Goal: Task Accomplishment & Management: Use online tool/utility

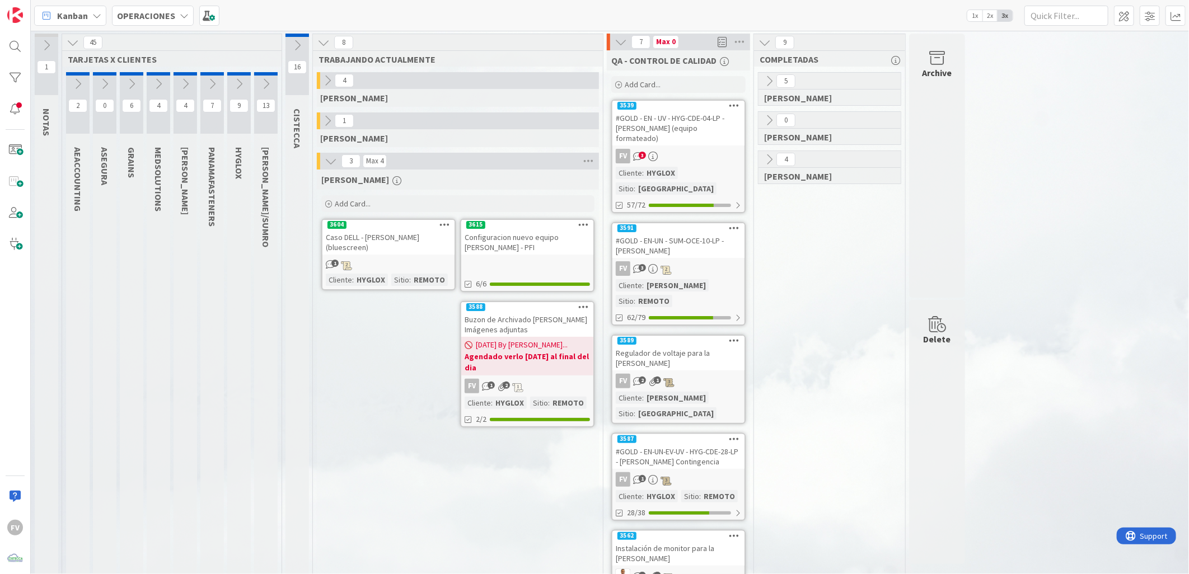
click at [182, 76] on button at bounding box center [185, 84] width 24 height 17
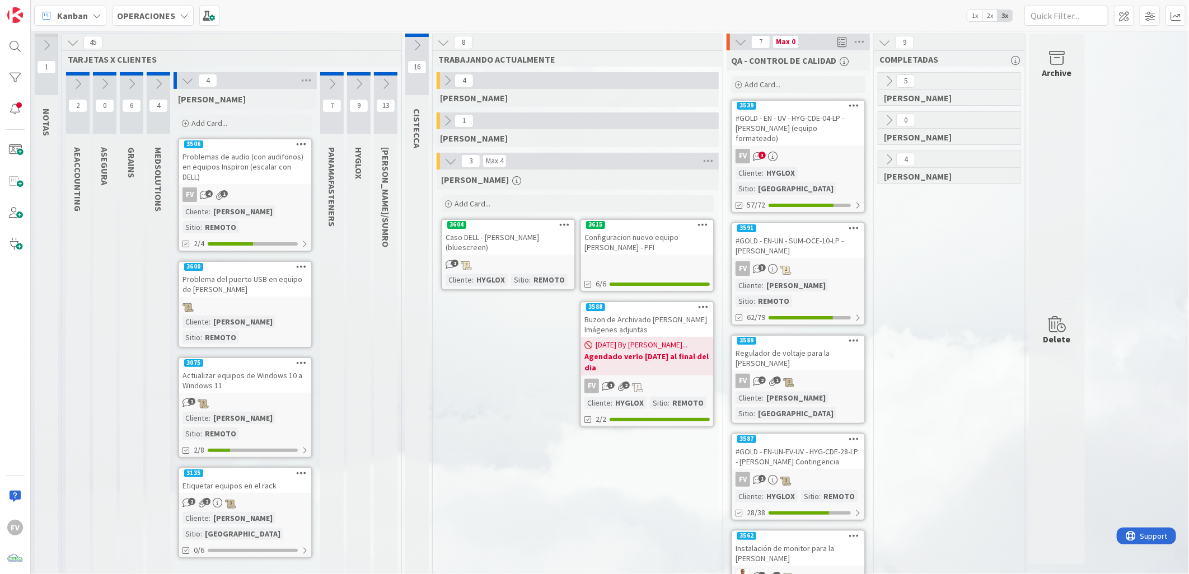
click at [231, 112] on div "[PERSON_NAME] Add Card..." at bounding box center [244, 111] width 143 height 45
click at [231, 126] on div "Add Card..." at bounding box center [245, 123] width 134 height 17
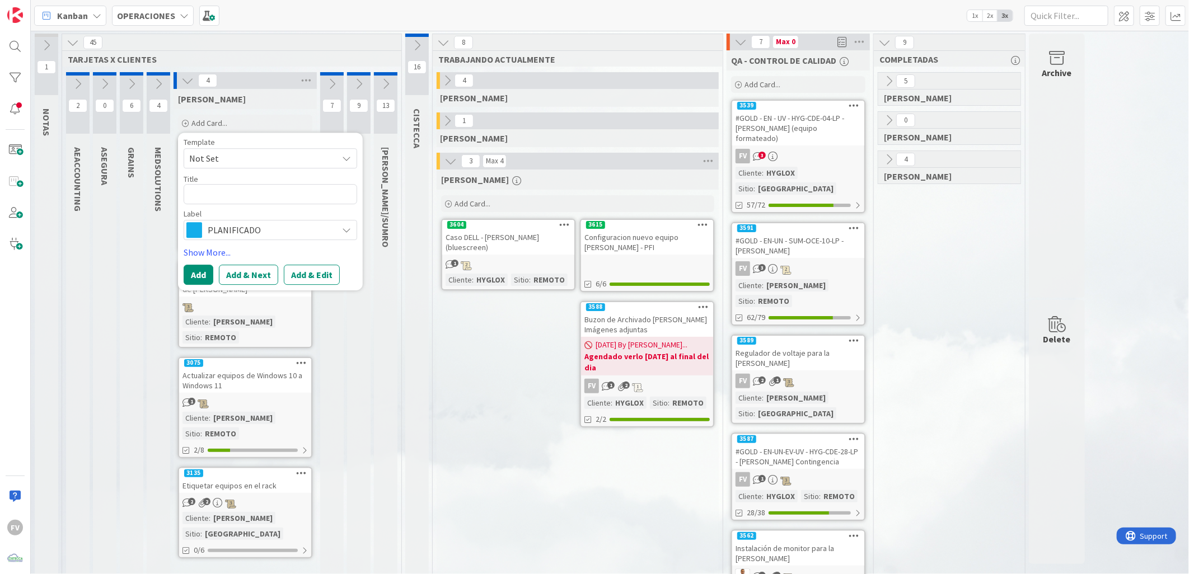
click at [231, 159] on span "Not Set" at bounding box center [259, 158] width 140 height 15
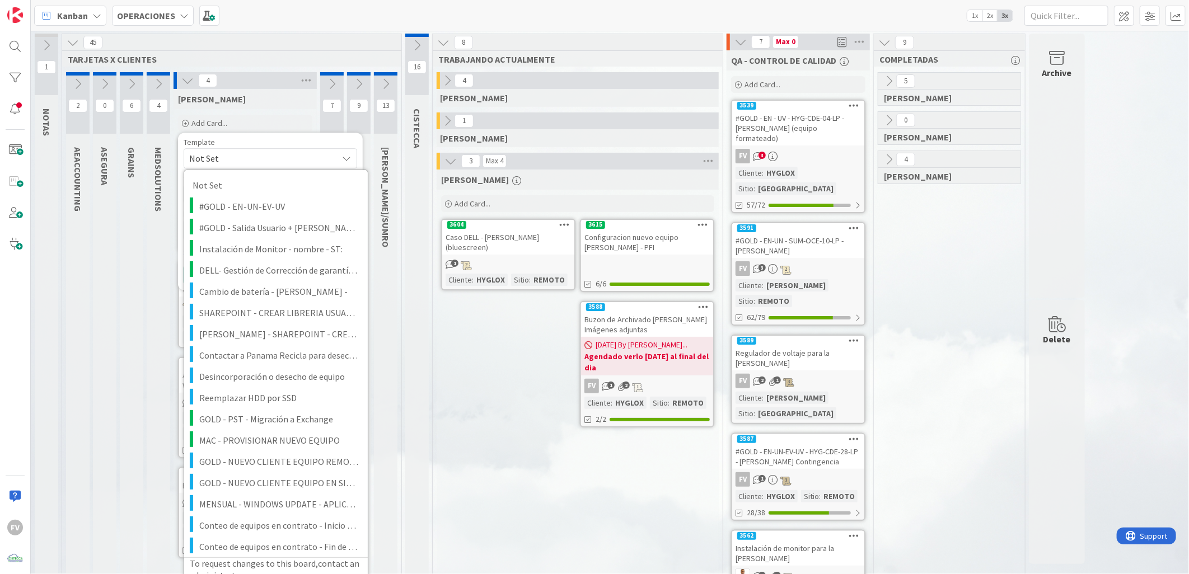
click at [96, 357] on div "0 ASEGURA" at bounding box center [105, 450] width 24 height 757
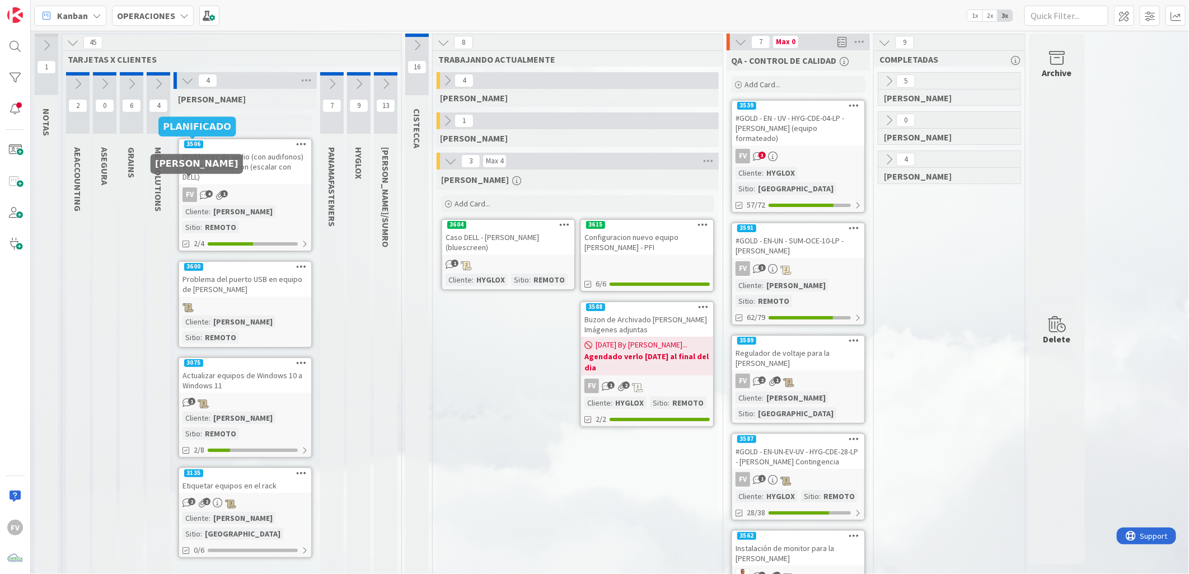
click at [217, 105] on div "[PERSON_NAME]" at bounding box center [244, 99] width 143 height 20
click at [217, 119] on span "Add Card..." at bounding box center [209, 123] width 36 height 10
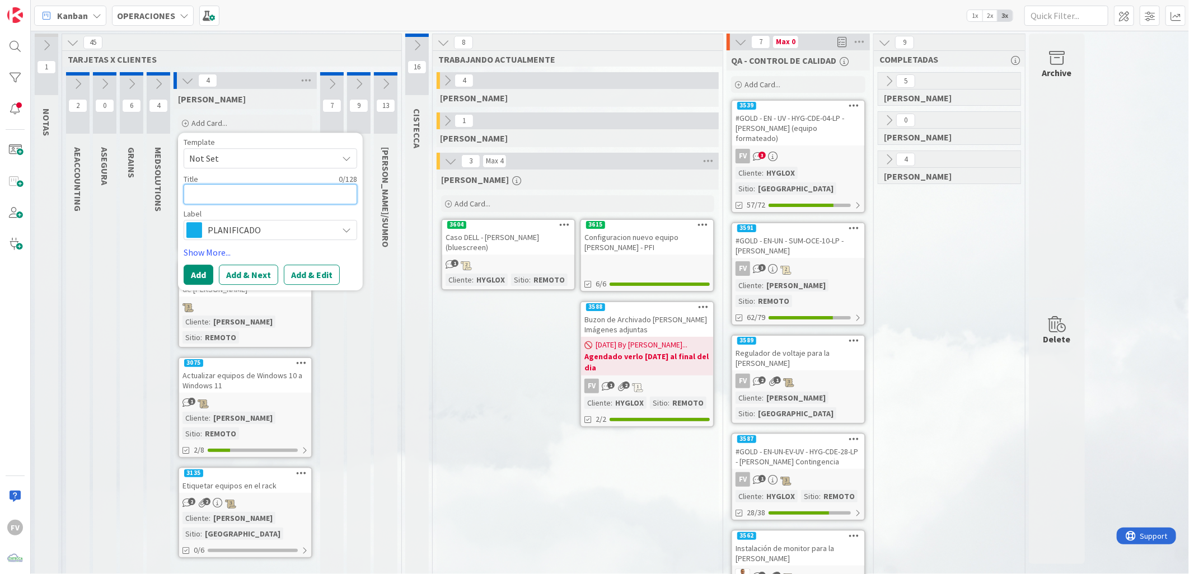
click at [220, 198] on textarea at bounding box center [270, 194] width 173 height 20
type textarea "x"
type textarea "C"
type textarea "x"
type textarea "Cr"
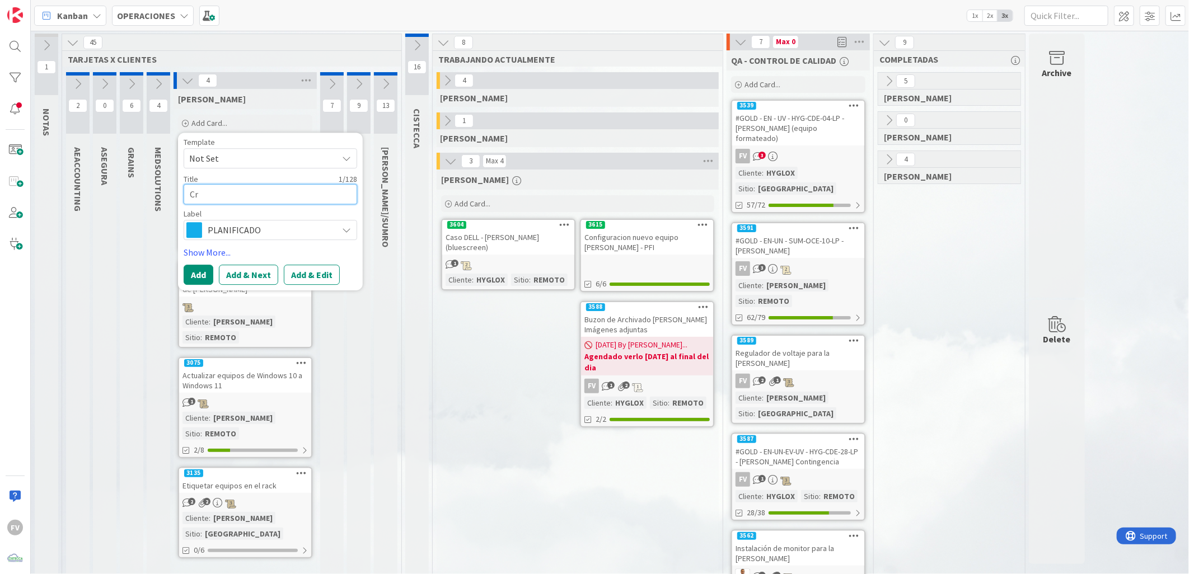
type textarea "x"
type textarea "Cre"
type textarea "x"
type textarea "Crea"
type textarea "x"
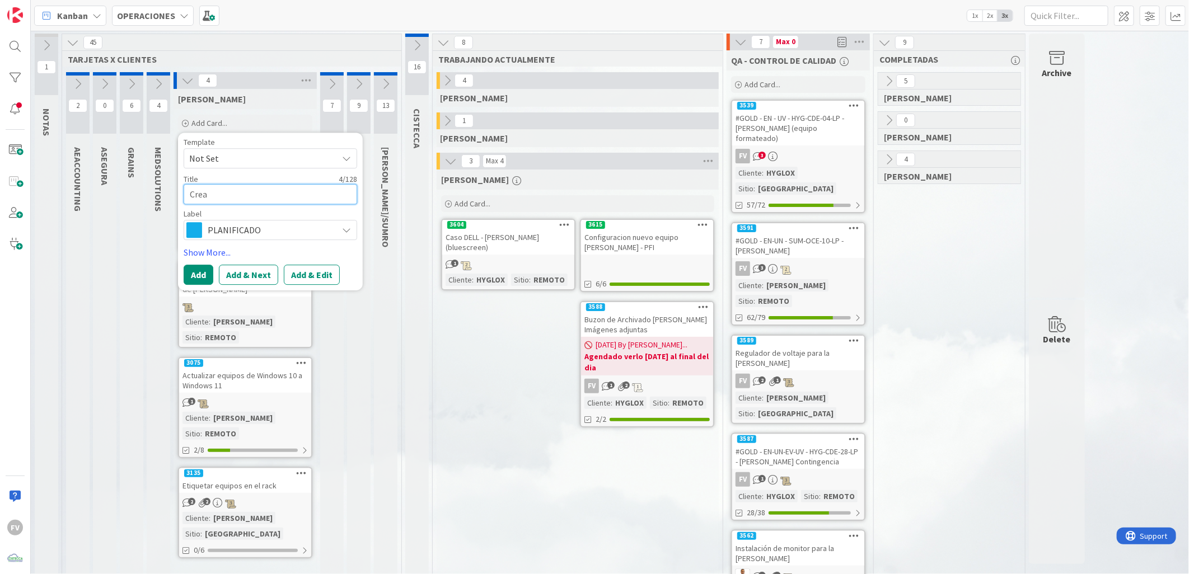
type textarea "Creac"
type textarea "x"
type textarea "Creaci"
type textarea "x"
type textarea "Creacióm"
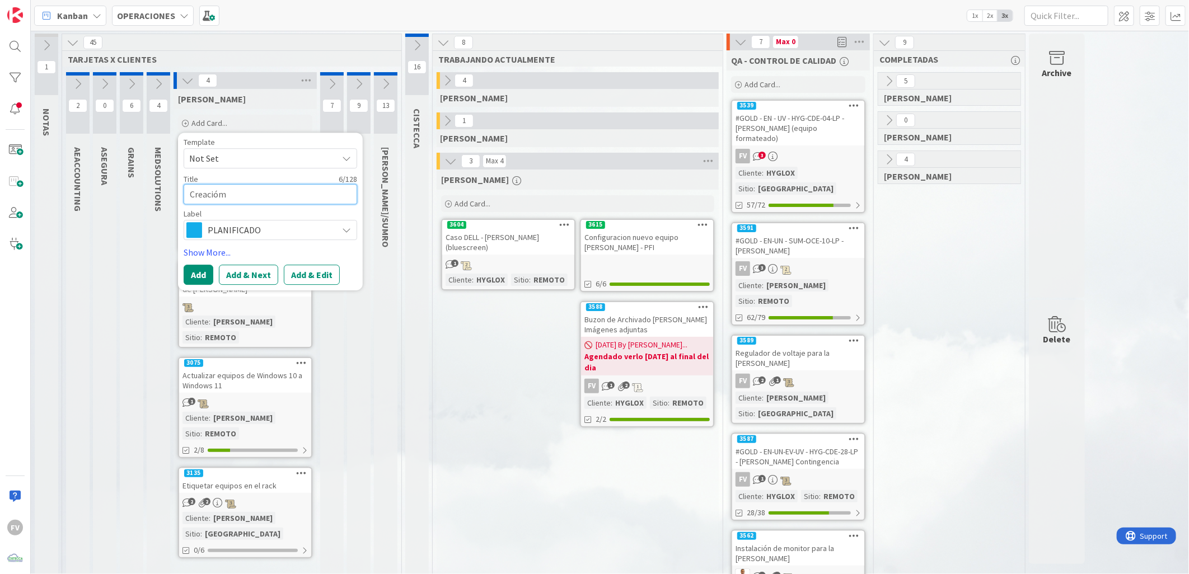
type textarea "x"
type textarea "Creaciómn"
type textarea "x"
type textarea "Creaciómn"
type textarea "x"
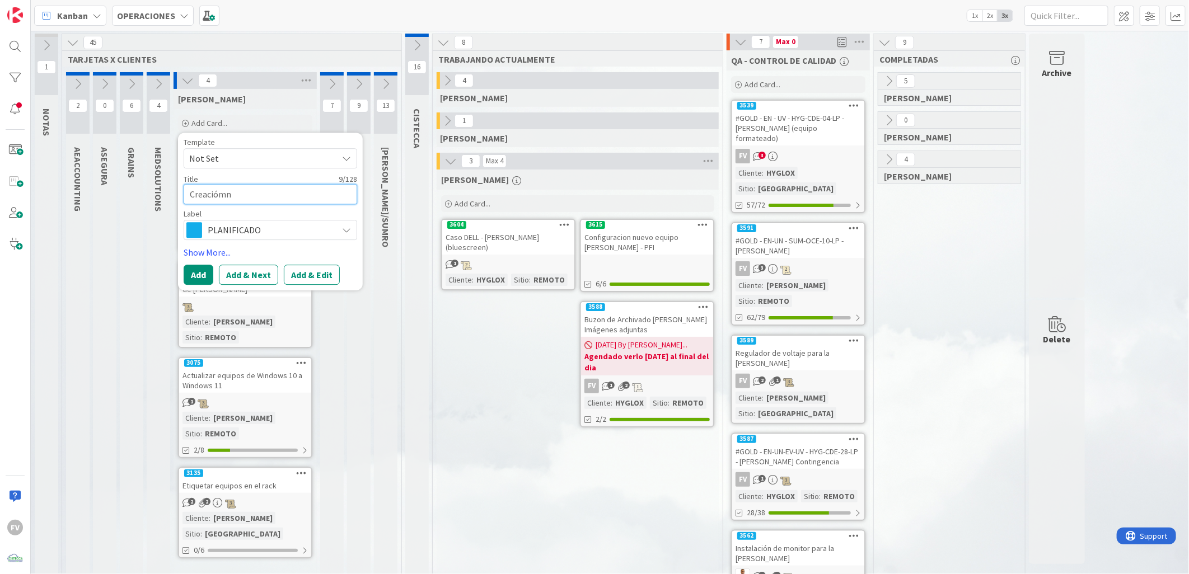
type textarea "Creacióm"
type textarea "x"
type textarea "Creació"
type textarea "x"
type textarea "Creación"
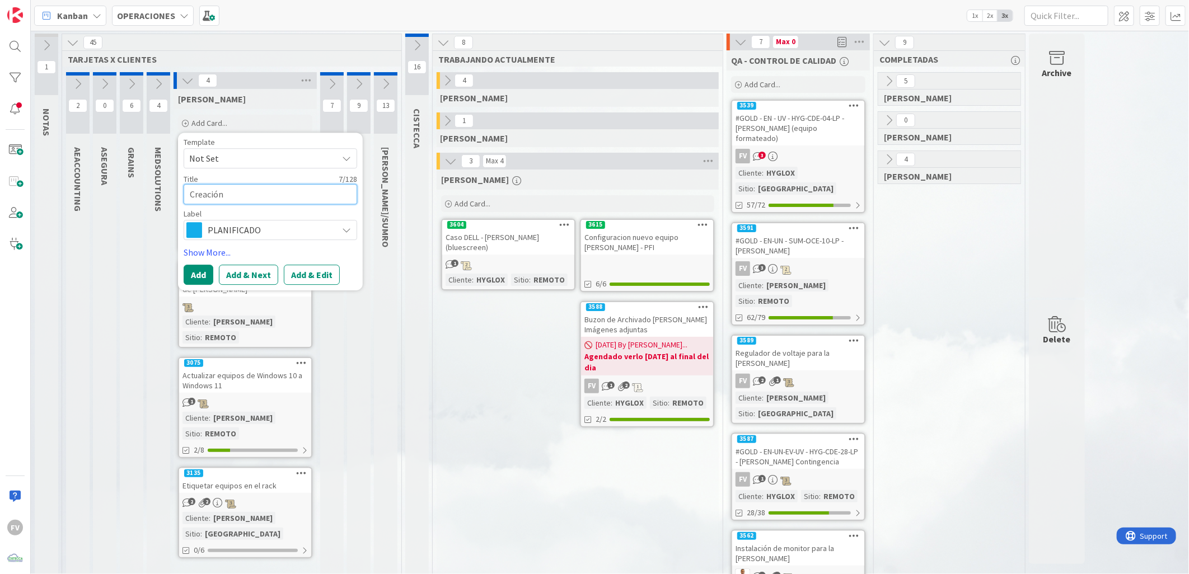
type textarea "x"
type textarea "Creación"
type textarea "x"
type textarea "Creación d"
type textarea "x"
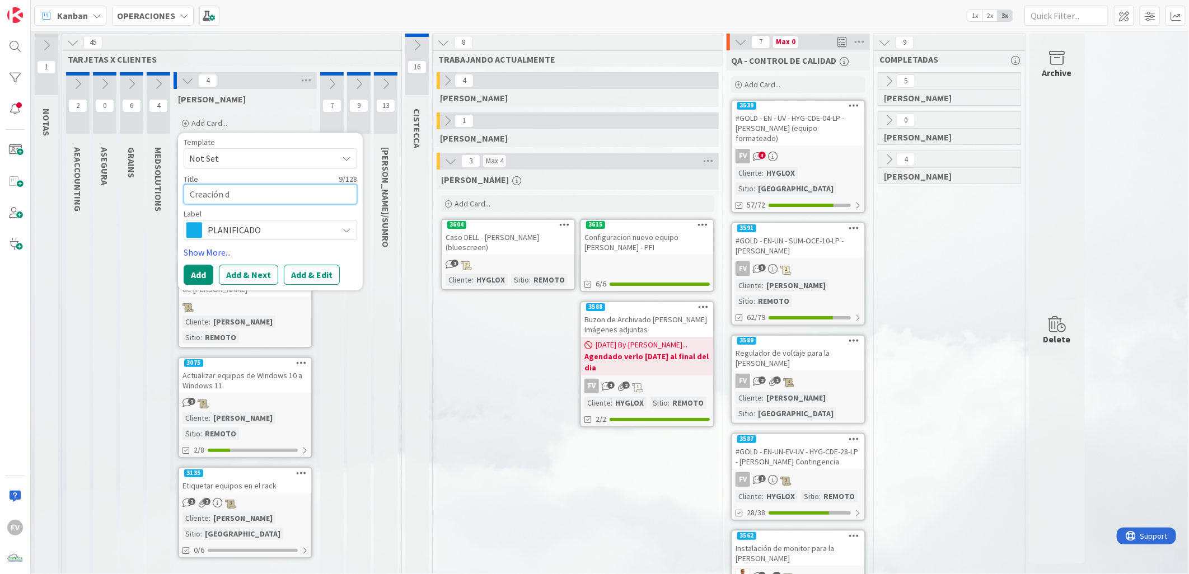
type textarea "Creación de"
type textarea "x"
type textarea "Creación de"
type textarea "x"
type textarea "Creación de c"
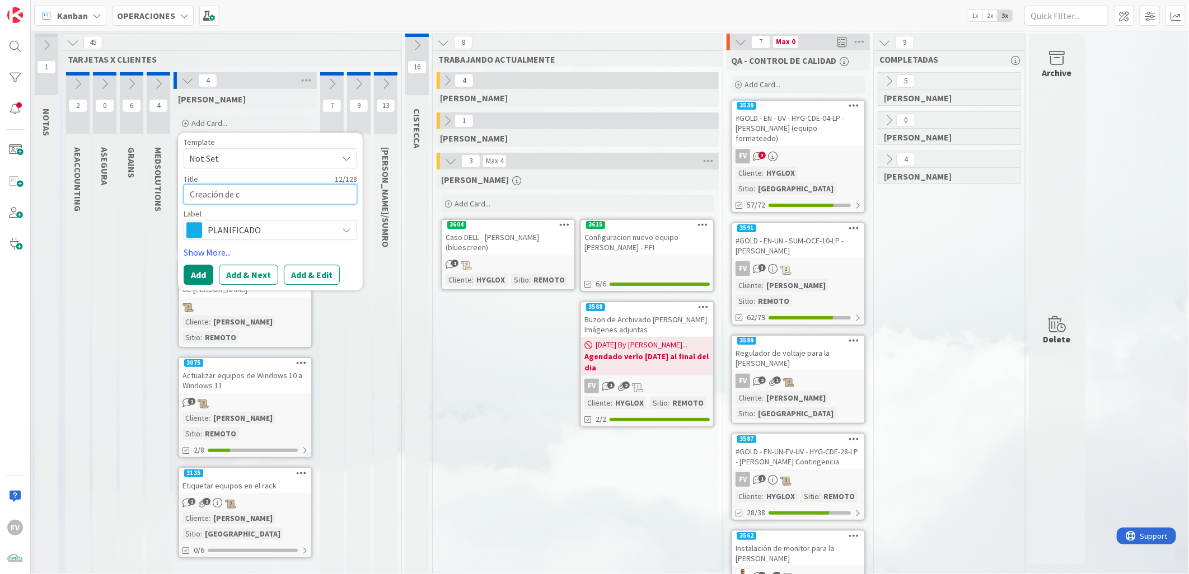
type textarea "x"
type textarea "Creación de ca"
type textarea "x"
type textarea "Creación de carp"
type textarea "x"
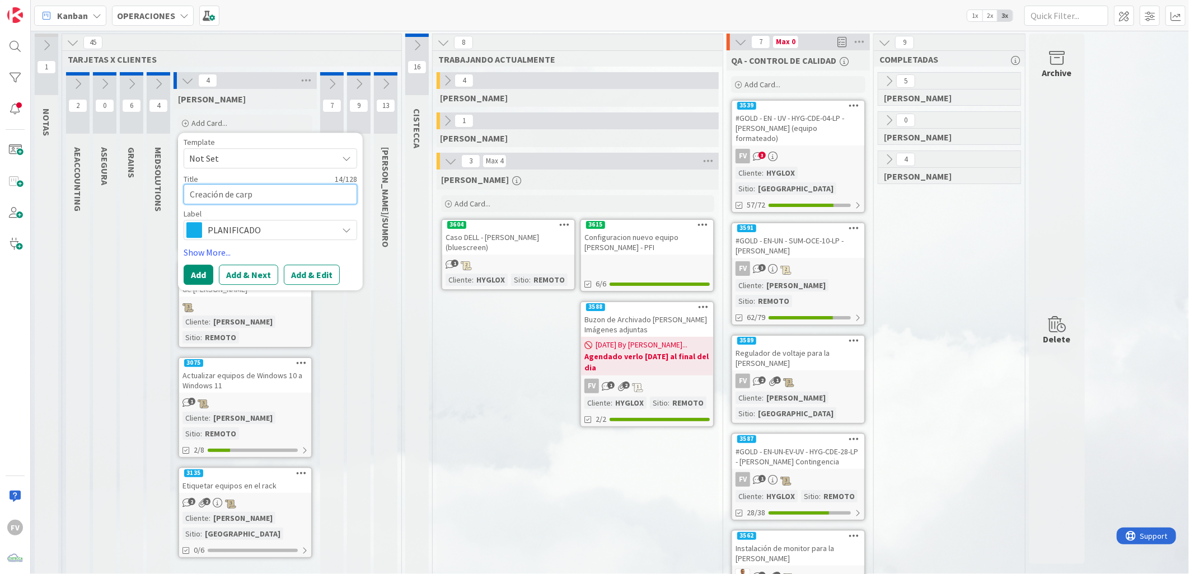
type textarea "Creación de carpe"
type textarea "x"
type textarea "Creación de carpet"
type textarea "x"
type textarea "Creación de carpeta"
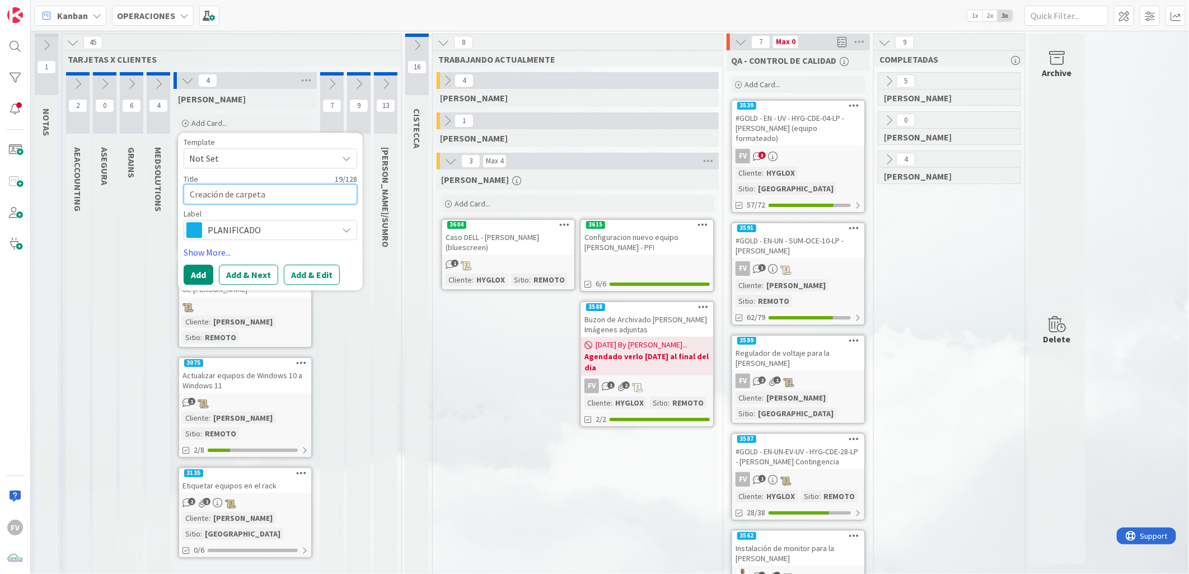
type textarea "x"
type textarea "Creación de carpeta"
type textarea "x"
type textarea "Creación de carpeta c"
type textarea "x"
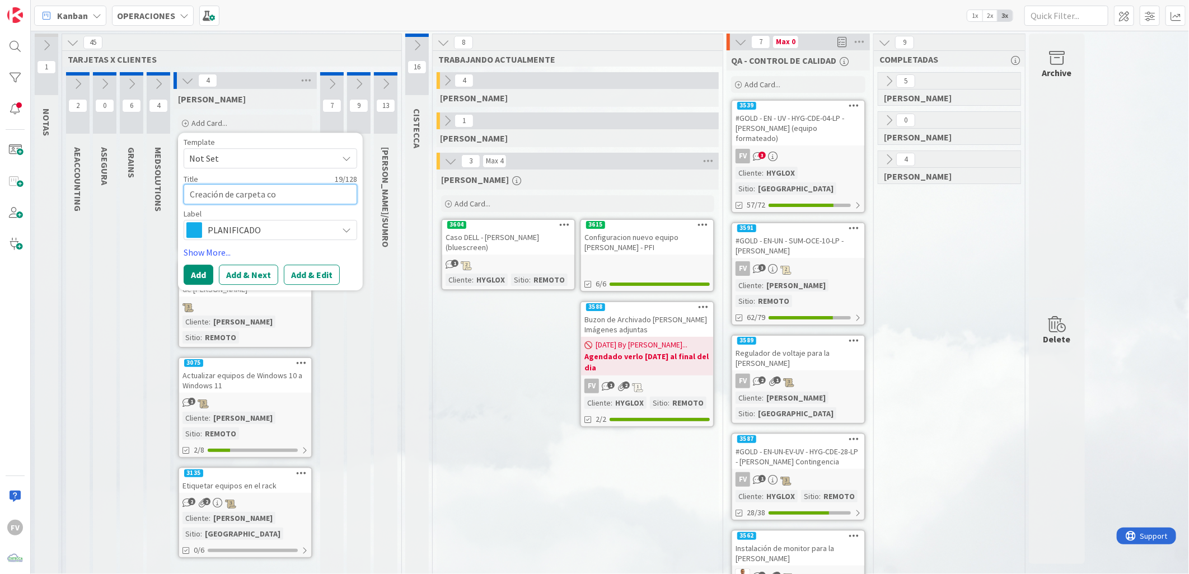
type textarea "Creación de carpeta com"
type textarea "x"
type textarea "Creación de carpeta comp"
type textarea "x"
type textarea "Creación de carpeta compa"
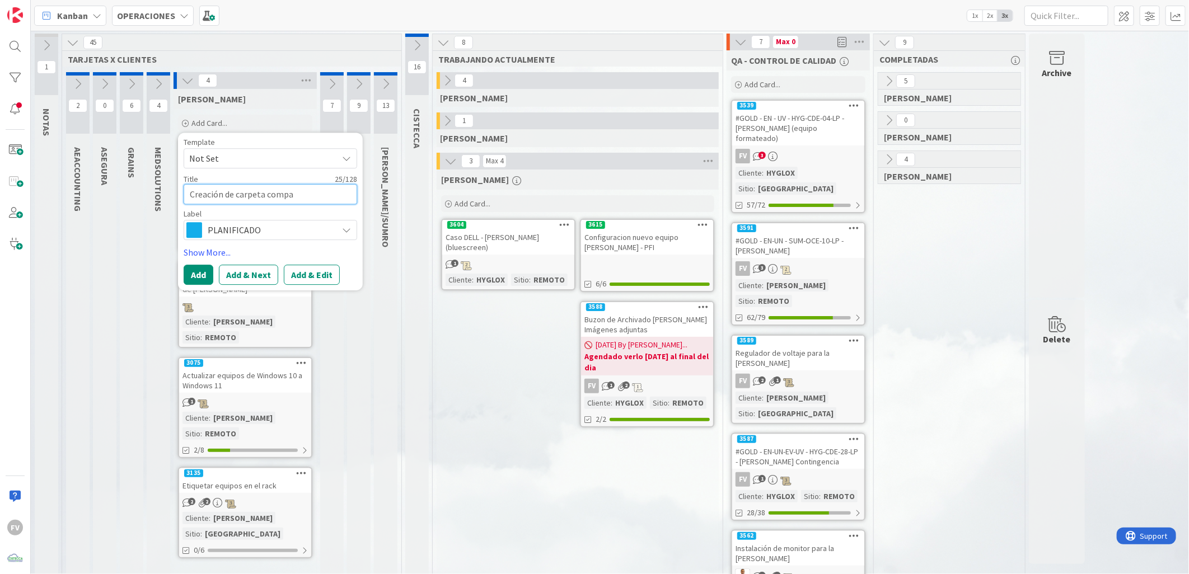
type textarea "x"
type textarea "Creación de carpeta compar"
type textarea "x"
type textarea "Creación de carpeta compart"
type textarea "x"
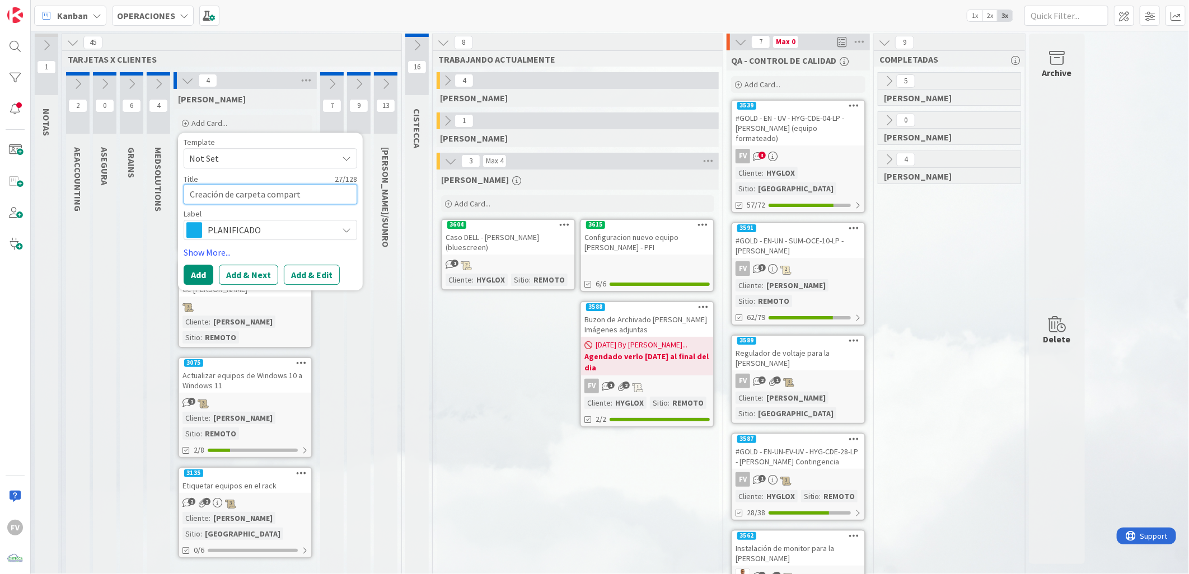
type textarea "Creación de carpeta comparti"
type textarea "x"
type textarea "Creación de carpeta compartid"
type textarea "x"
type textarea "Creación de carpeta compartida"
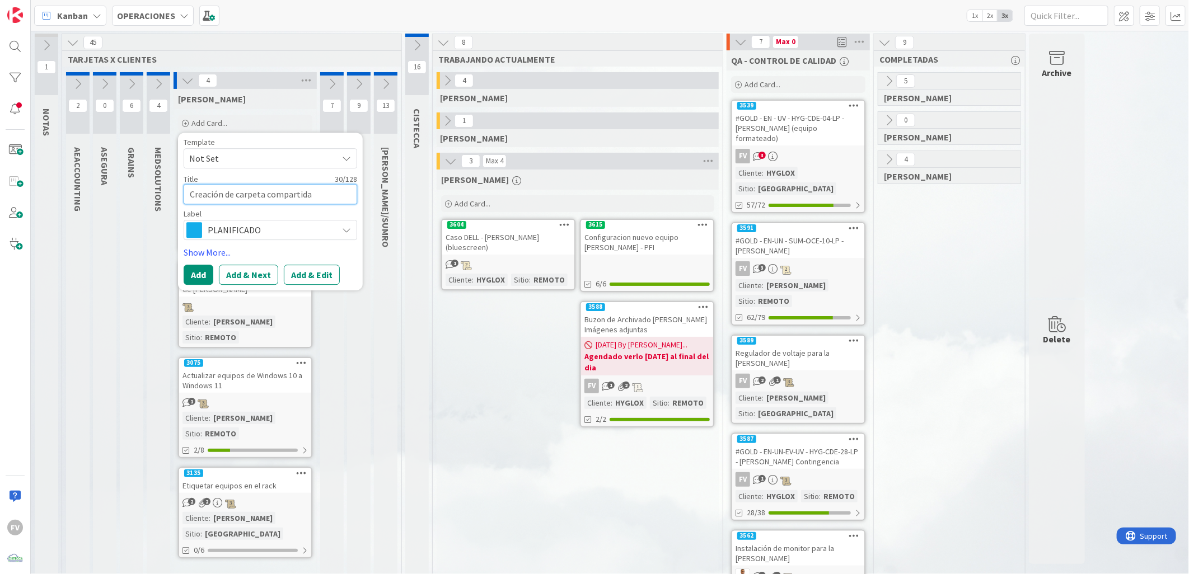
click at [322, 198] on textarea "Creación de carpeta compartida" at bounding box center [270, 194] width 173 height 20
click at [321, 190] on textarea "Creación de carpeta compartida" at bounding box center [270, 194] width 173 height 20
type textarea "x"
paste textarea "CONTROL Y CALIDAD"
type textarea "Creación de carpeta compartida CONTROL Y CALIDAD"
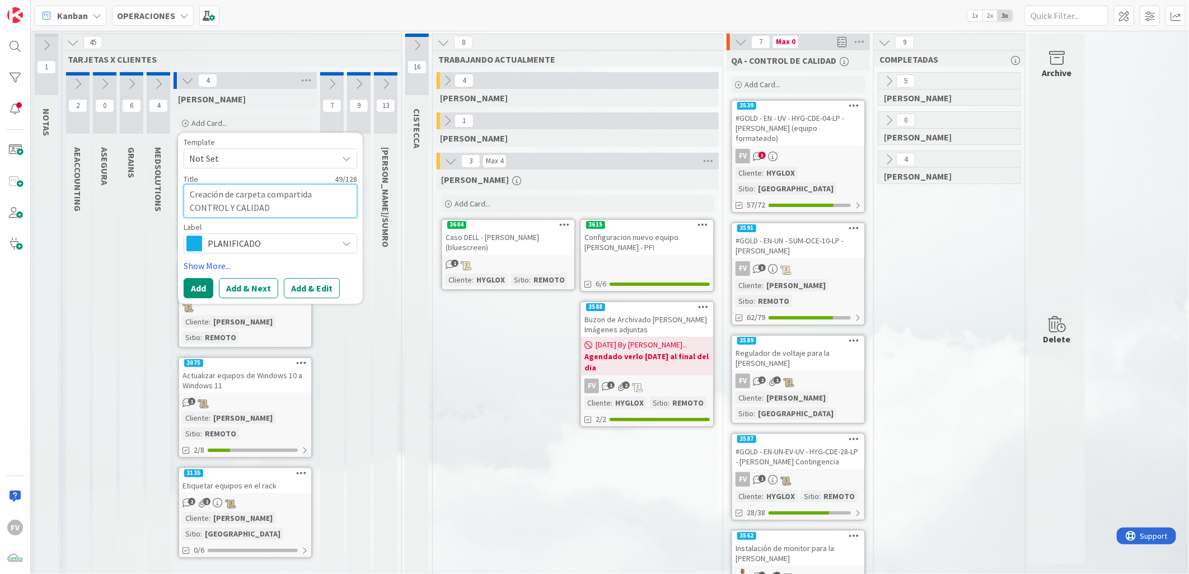
type textarea "x"
type textarea "Creación de carpeta compartida CONTROL Y CALIDAD -"
type textarea "x"
type textarea "Creación de carpeta compartida CONTROL Y CALIDAD -"
type textarea "x"
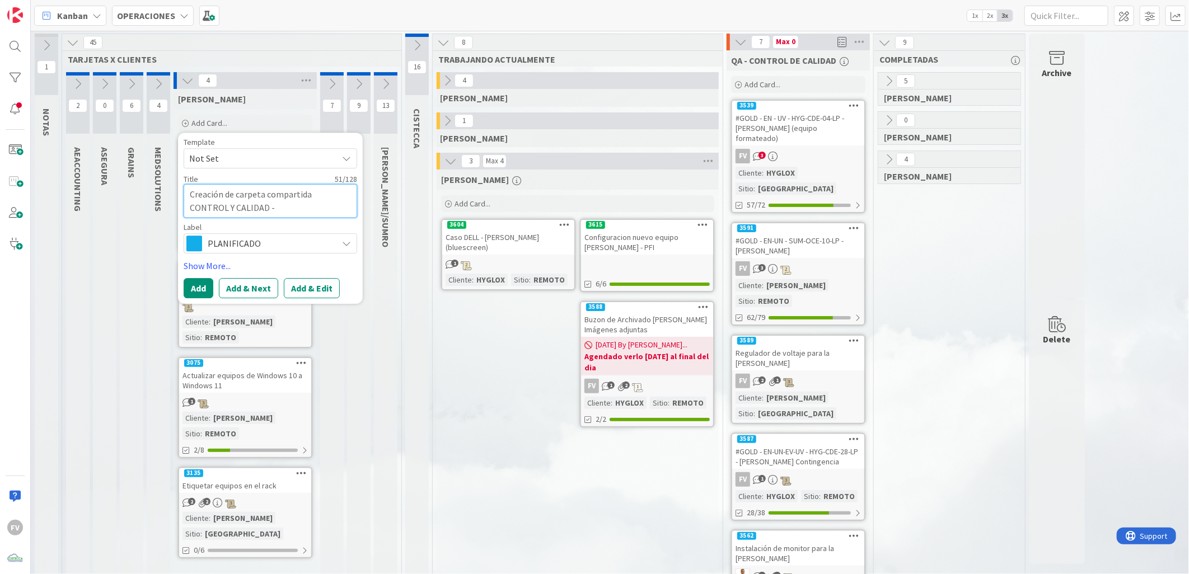
type textarea "Creación de carpeta compartida CONTROL Y CALIDAD - S"
type textarea "x"
type textarea "Creación de carpeta compartida CONTROL Y CALIDAD - Se"
type textarea "x"
type textarea "Creación de carpeta compartida CONTROL Y CALIDAD - Ser"
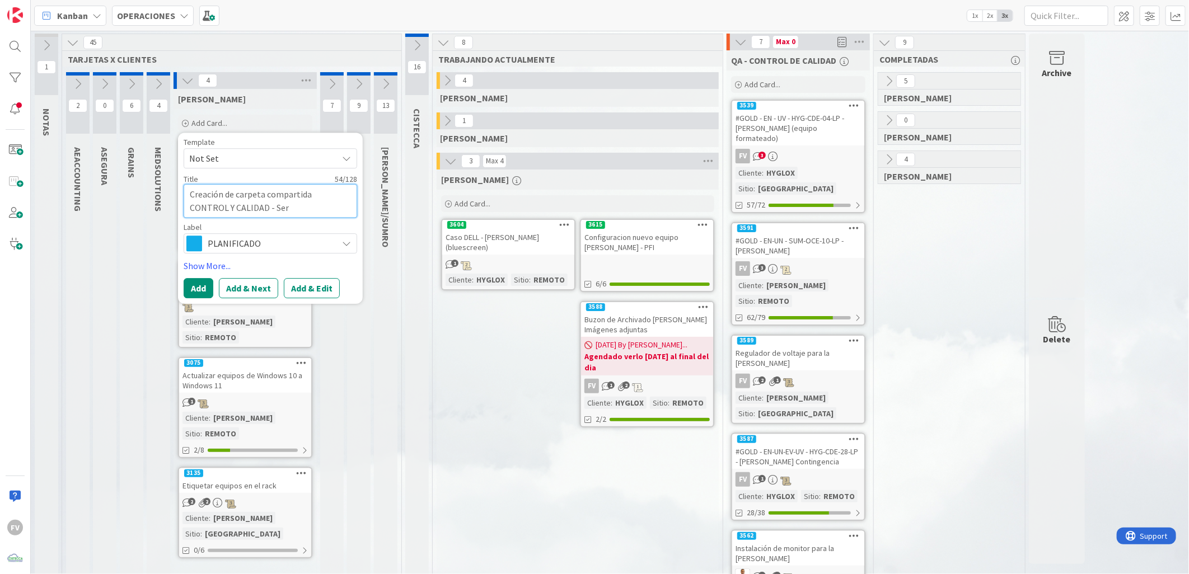
type textarea "x"
type textarea "Creación de carpeta compartida CONTROL Y CALIDAD - Serv"
type textarea "x"
type textarea "Creación de carpeta compartida CONTROL Y CALIDAD - Servi"
type textarea "x"
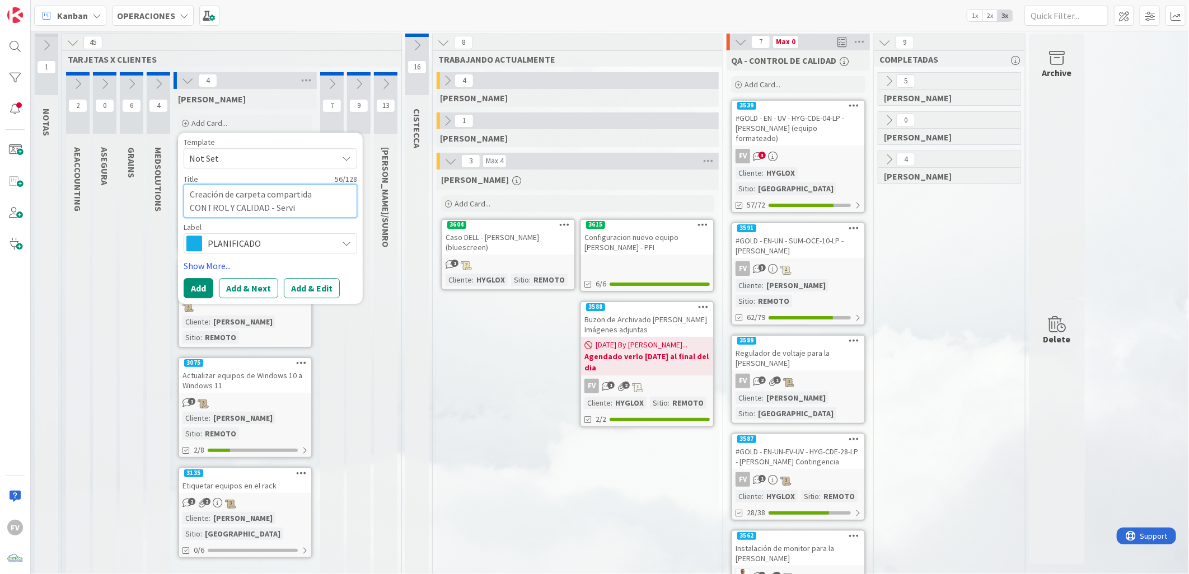
type textarea "Creación de carpeta compartida CONTROL Y CALIDAD - Servid"
type textarea "x"
type textarea "Creación de carpeta compartida CONTROL Y CALIDAD - Servido"
type textarea "x"
type textarea "Creación de carpeta compartida CONTROL Y CALIDAD - Servidor"
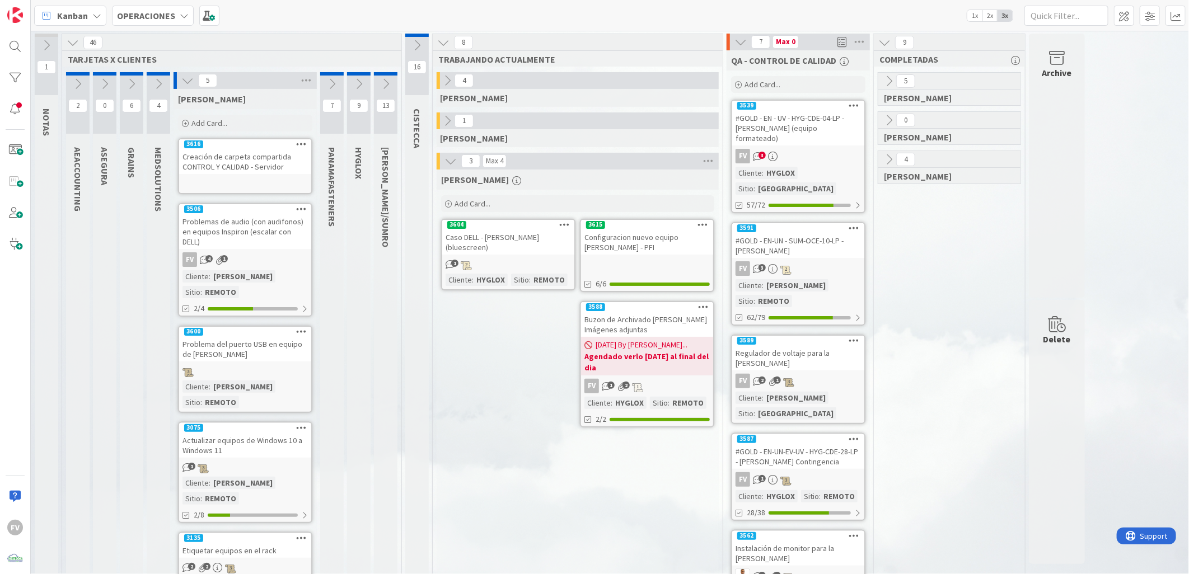
click at [260, 167] on div "Creación de carpeta compartida CONTROL Y CALIDAD - Servidor" at bounding box center [245, 161] width 132 height 25
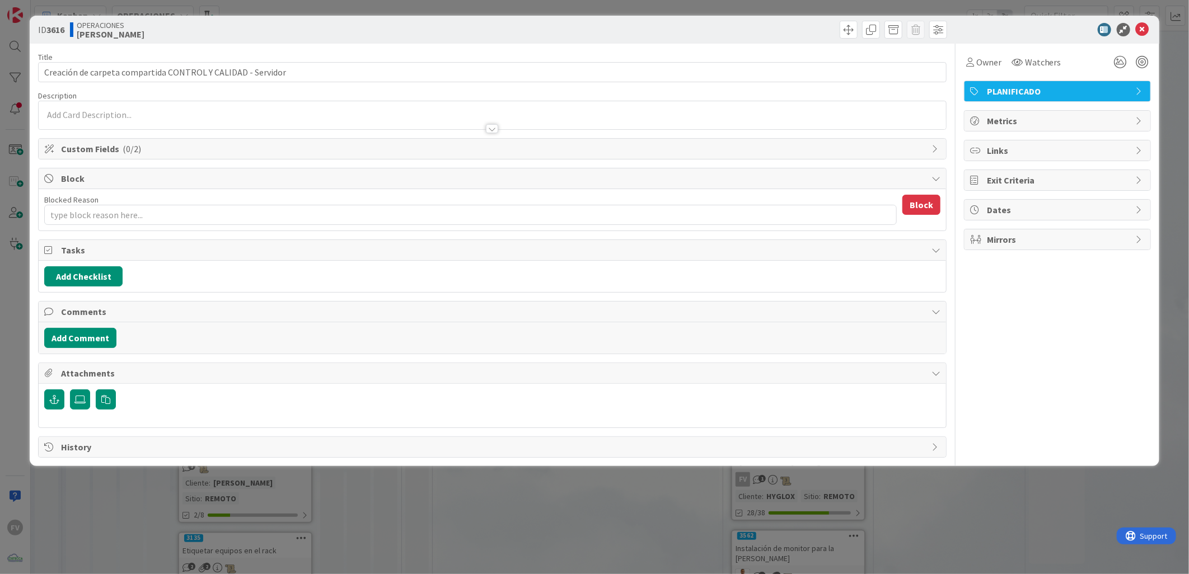
click at [166, 151] on span "Custom Fields ( 0/2 )" at bounding box center [493, 148] width 865 height 13
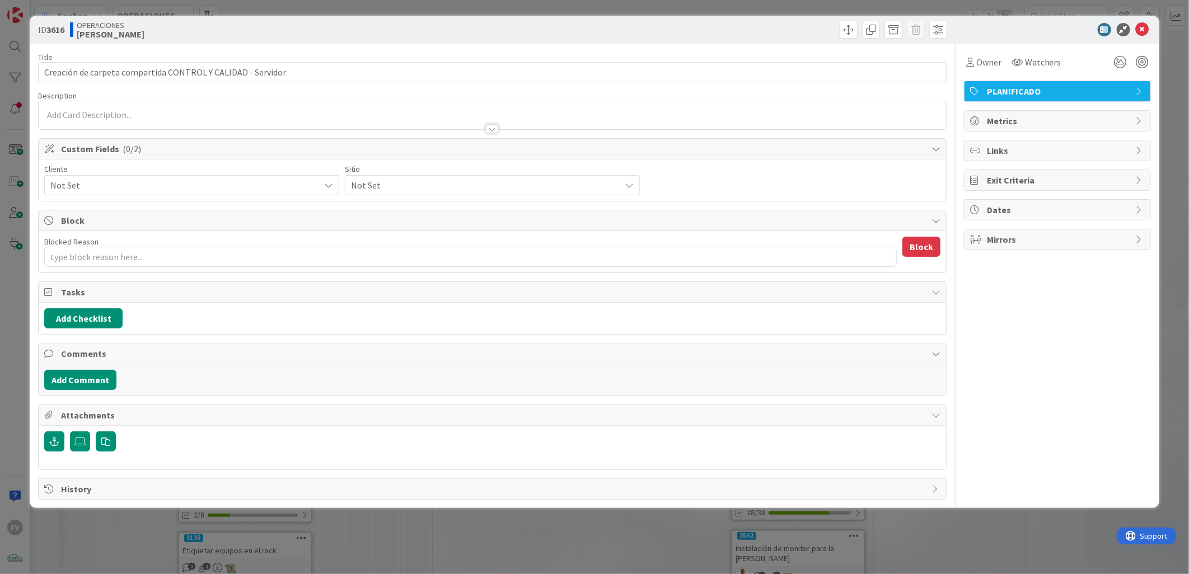
click at [114, 196] on div "Cliente Not Set Sitio Not Set" at bounding box center [492, 180] width 907 height 41
click at [116, 185] on span "Not Set" at bounding box center [182, 185] width 264 height 16
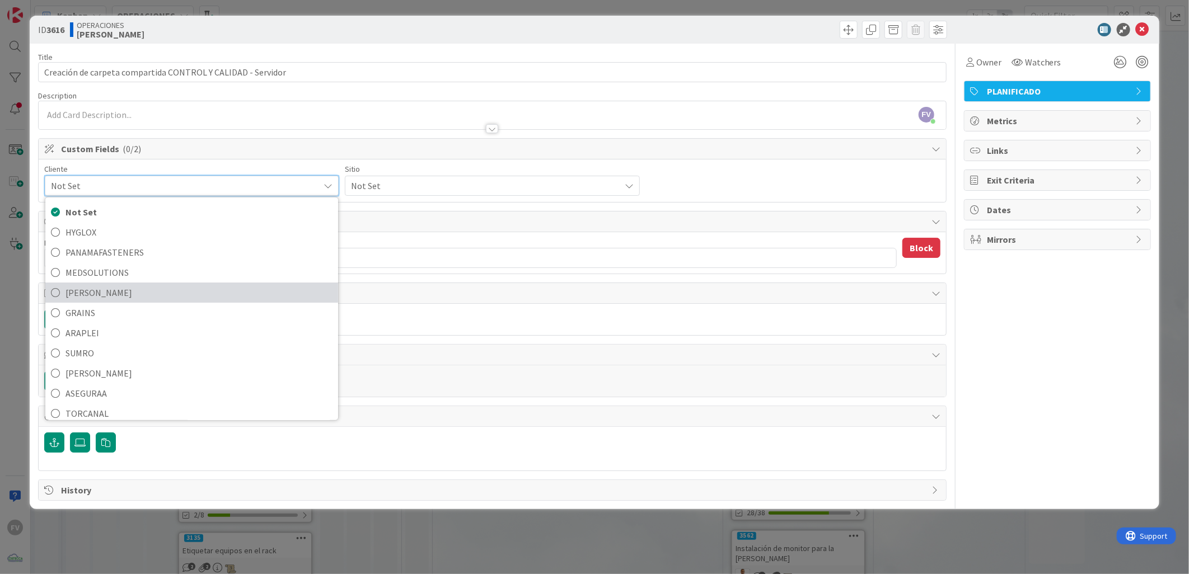
click at [110, 298] on span "[PERSON_NAME]" at bounding box center [198, 292] width 267 height 17
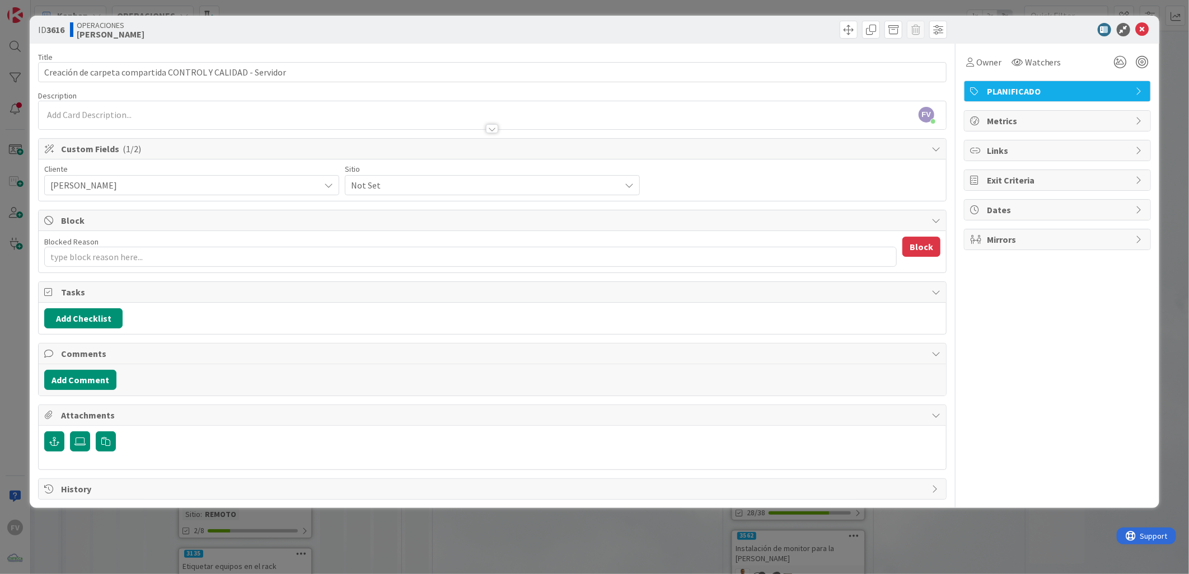
click at [314, 177] on span "Not Set" at bounding box center [182, 185] width 264 height 16
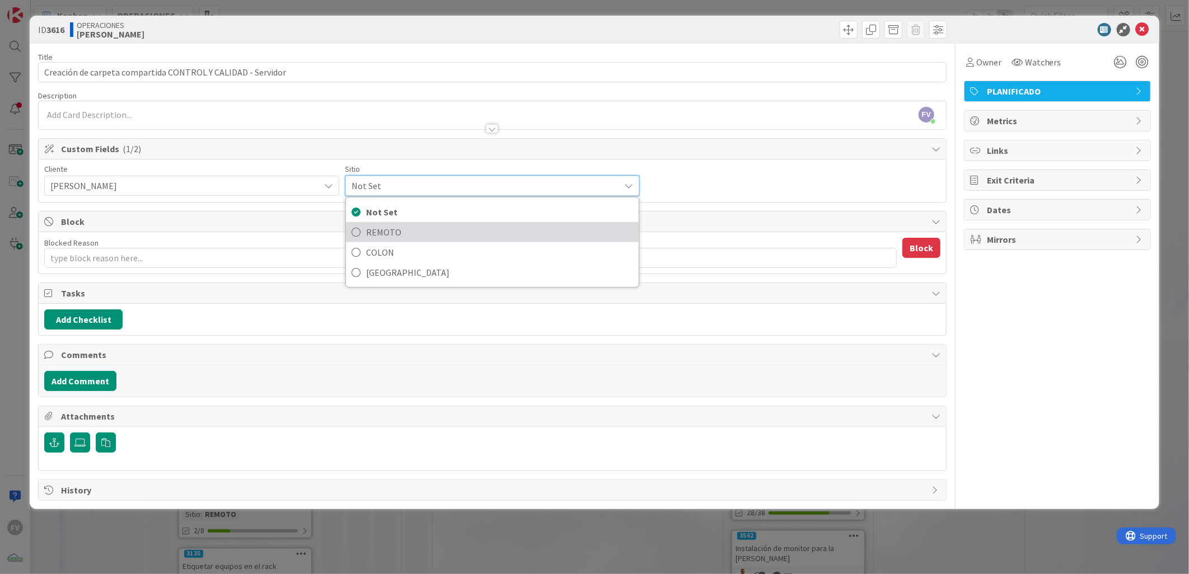
click at [365, 226] on link "REMOTO" at bounding box center [492, 232] width 293 height 20
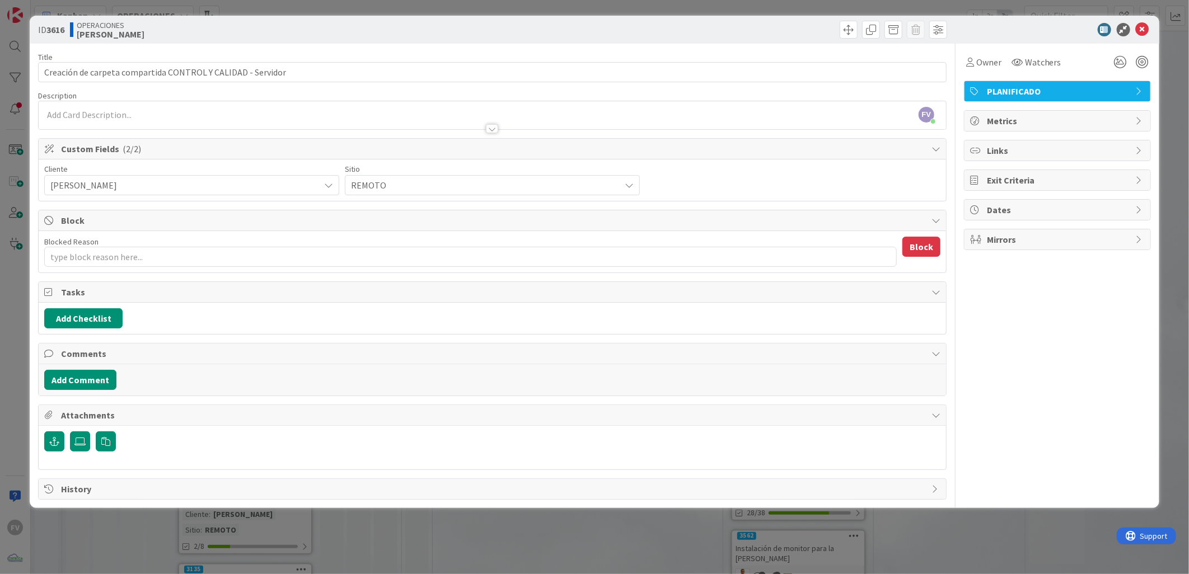
click at [305, 536] on div "ID 3616 OPERACIONES [PERSON_NAME] Title 59 / 128 Creación de carpeta compartida…" at bounding box center [594, 287] width 1189 height 574
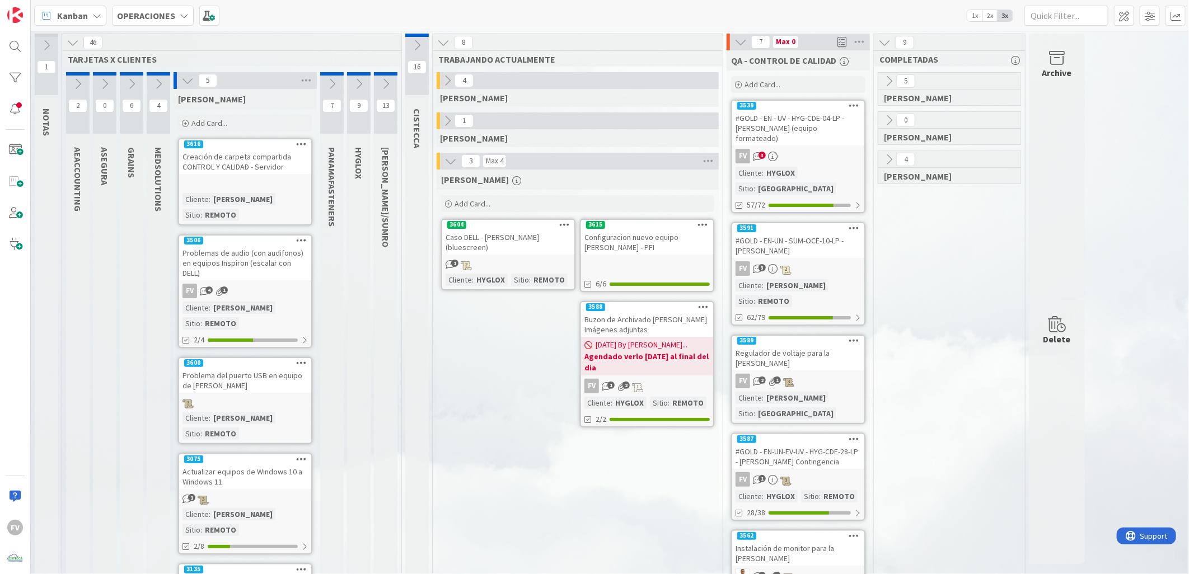
click at [265, 163] on div "Creación de carpeta compartida CONTROL Y CALIDAD - Servidor" at bounding box center [245, 161] width 132 height 25
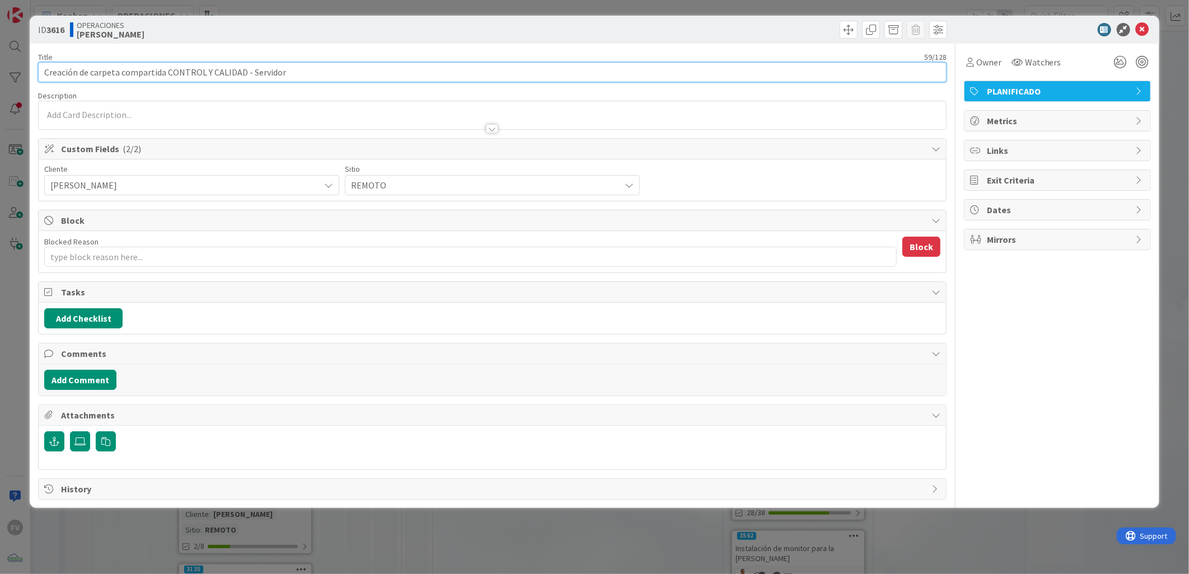
drag, startPoint x: 322, startPoint y: 71, endPoint x: 63, endPoint y: 88, distance: 260.2
click at [49, 74] on input "Creación de carpeta compartida CONTROL Y CALIDAD - Servidor" at bounding box center [492, 72] width 908 height 20
click at [168, 76] on input "Creación de carpeta compartida CONTROL Y CALIDAD - Servidor" at bounding box center [492, 72] width 908 height 20
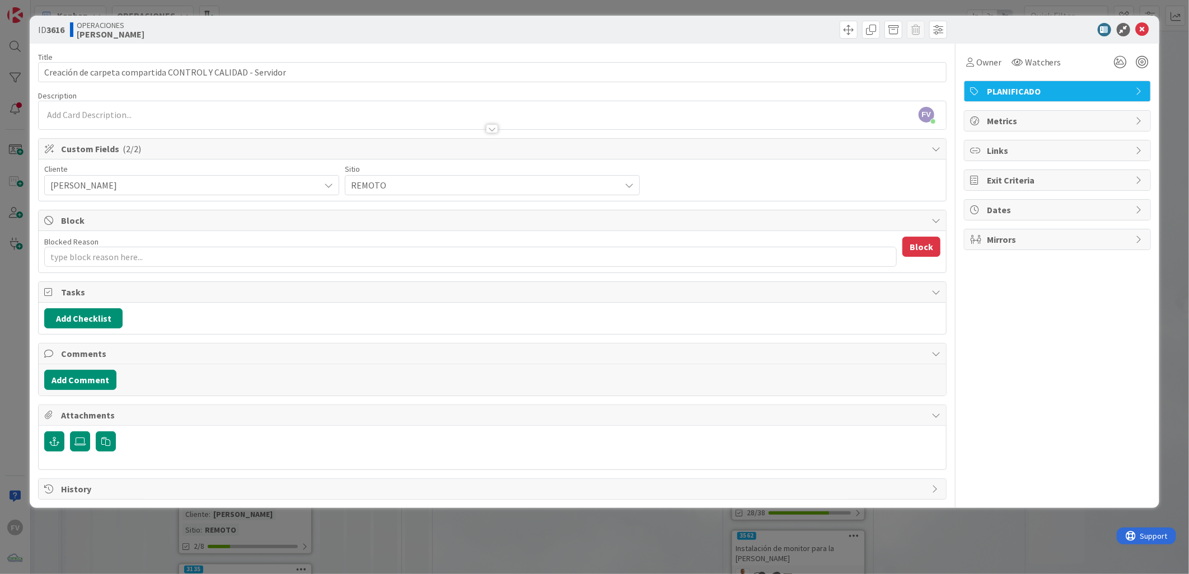
click at [306, 527] on div "ID 3616 OPERACIONES [PERSON_NAME] Title 59 / 128 Creación de carpeta compartida…" at bounding box center [594, 287] width 1189 height 574
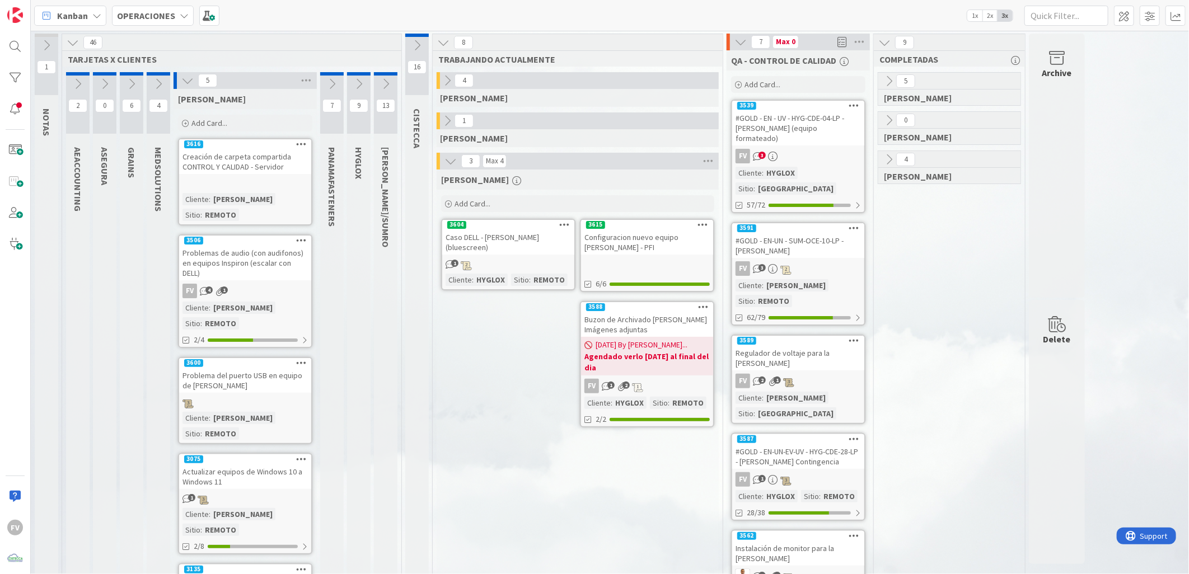
click at [187, 81] on icon at bounding box center [187, 80] width 12 height 12
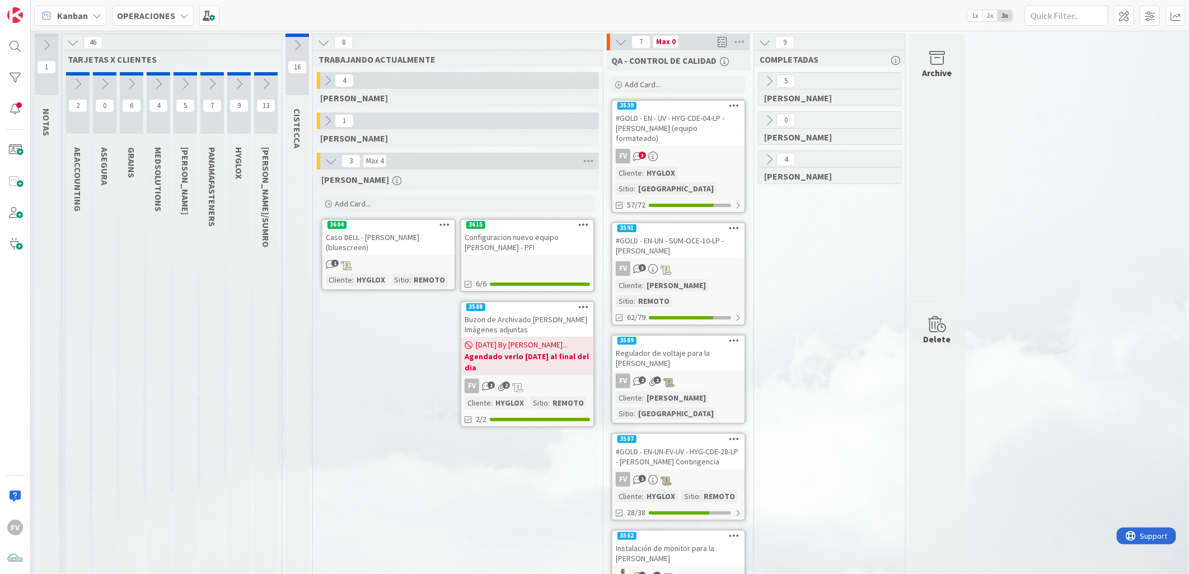
click at [130, 88] on icon at bounding box center [131, 84] width 12 height 12
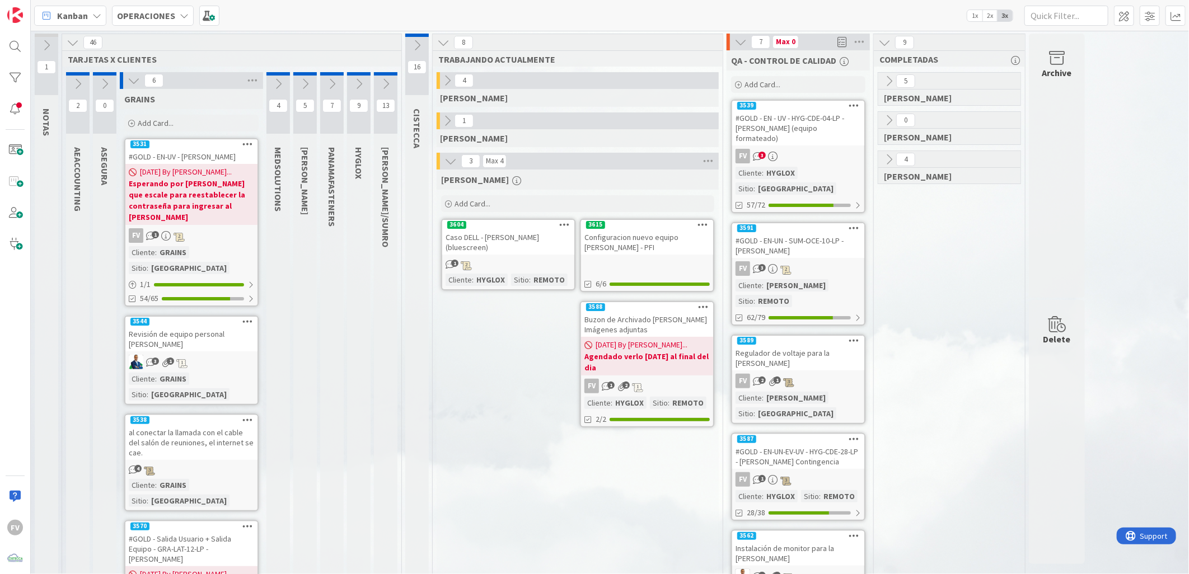
click at [182, 327] on div "Revisión de equipo personal [PERSON_NAME]" at bounding box center [191, 339] width 132 height 25
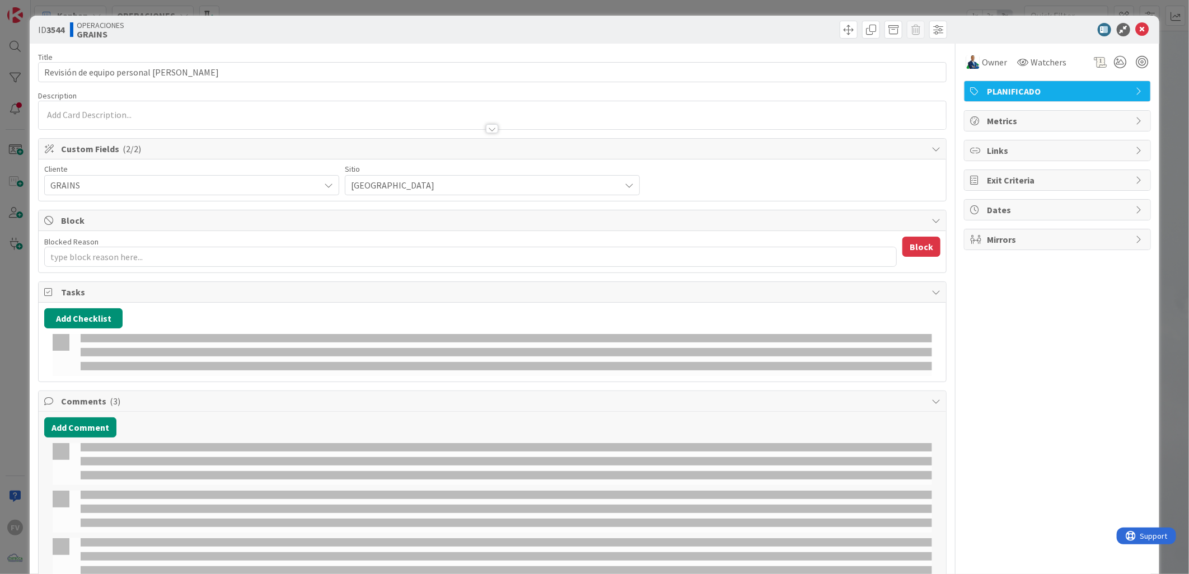
type textarea "x"
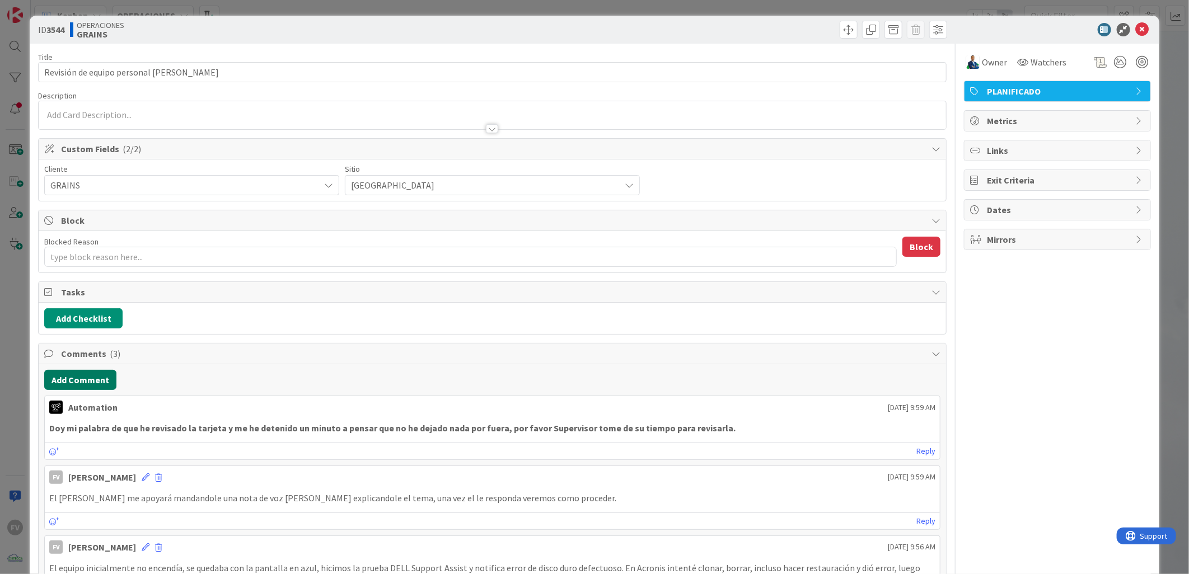
click at [79, 379] on button "Add Comment" at bounding box center [80, 380] width 72 height 20
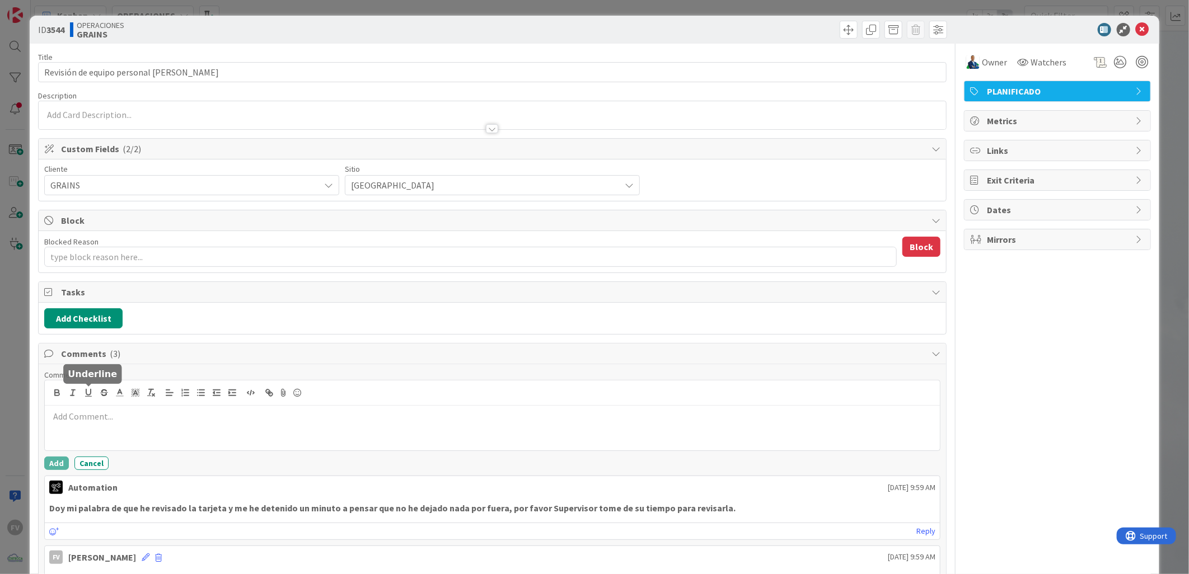
click at [105, 433] on div at bounding box center [492, 428] width 895 height 45
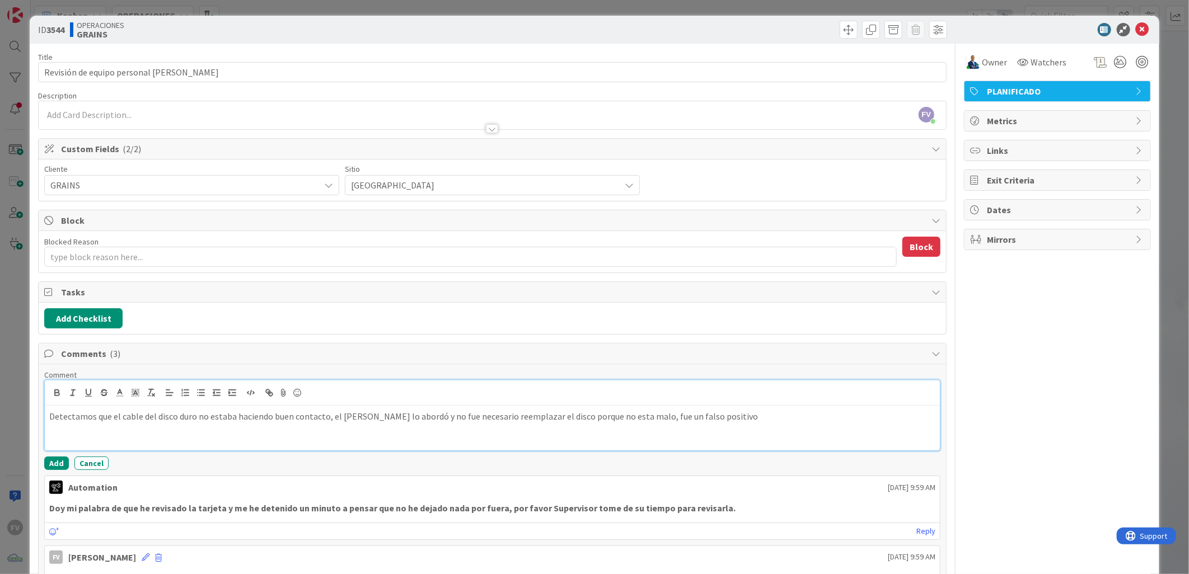
click at [757, 417] on p "Detectamos que el cable del disco duro no estaba haciendo buen contacto, el [PE…" at bounding box center [492, 416] width 886 height 13
drag, startPoint x: 592, startPoint y: 417, endPoint x: 606, endPoint y: 418, distance: 14.0
click at [738, 415] on p "Detectamos que el cable del disco duro no estaba haciendo buen contacto, el [PE…" at bounding box center [492, 416] width 886 height 13
click at [58, 458] on button "Add" at bounding box center [56, 463] width 25 height 13
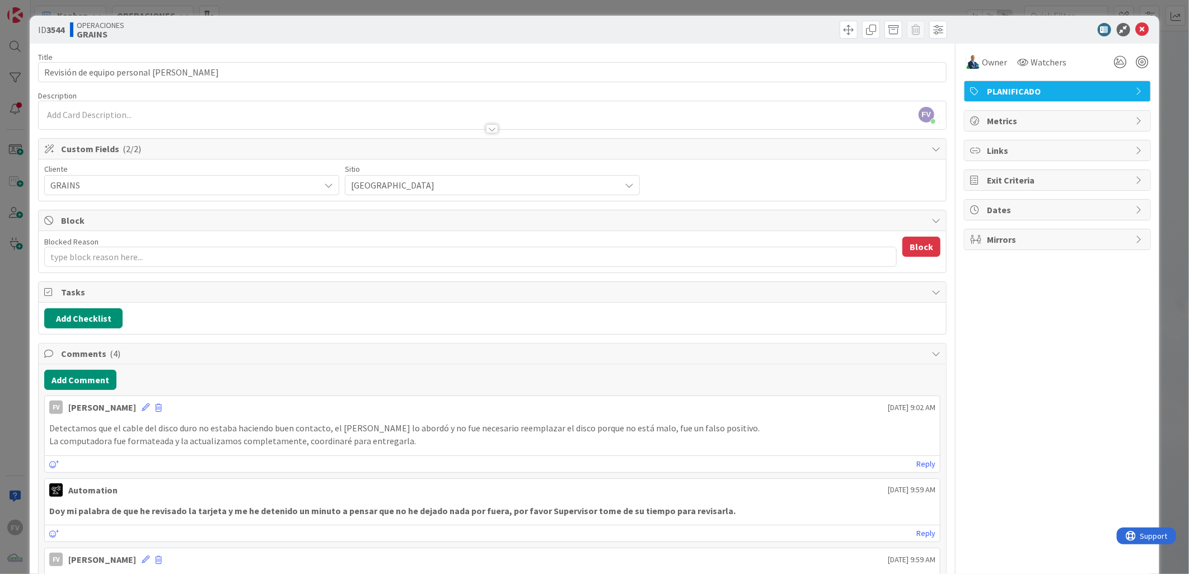
click at [101, 351] on span "Comments ( 4 )" at bounding box center [493, 353] width 865 height 13
type textarea "x"
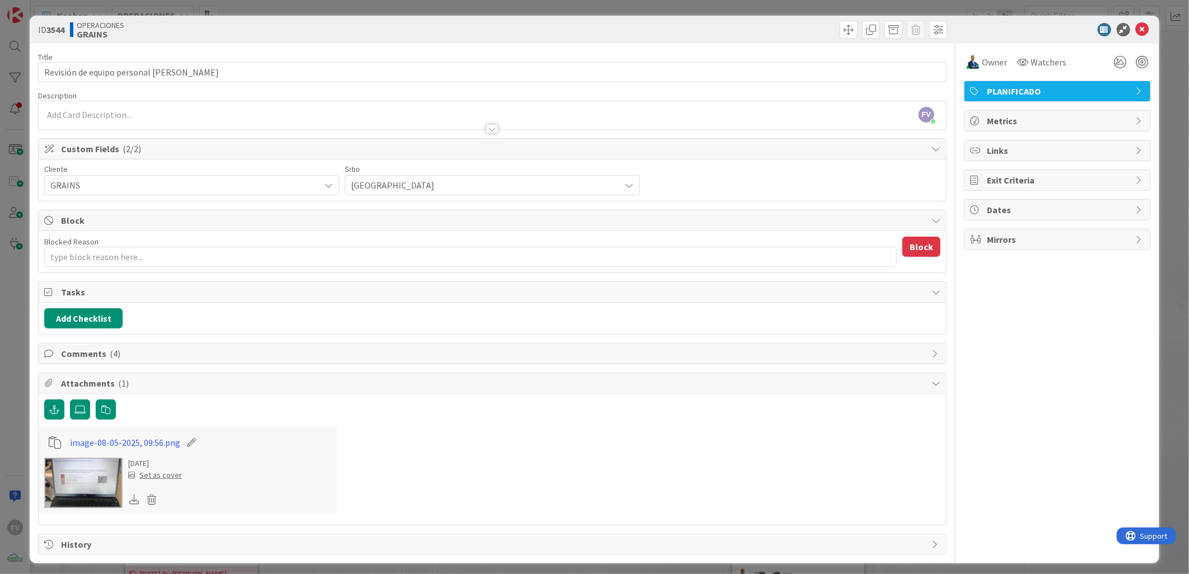
click at [121, 226] on span "Block" at bounding box center [493, 220] width 865 height 13
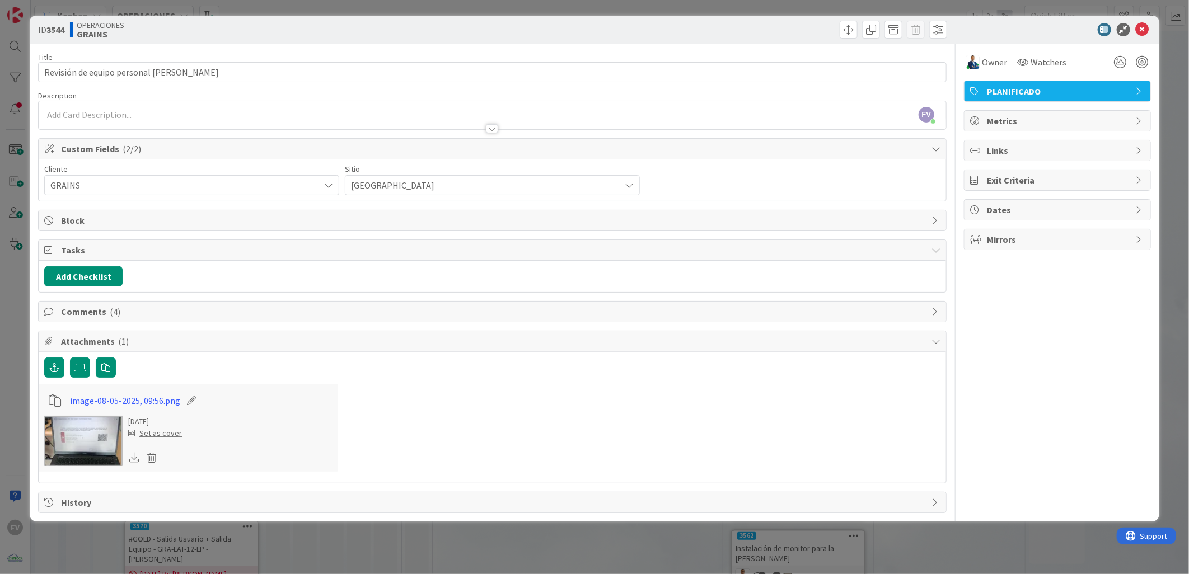
click at [123, 147] on span "( 2/2 )" at bounding box center [132, 148] width 18 height 11
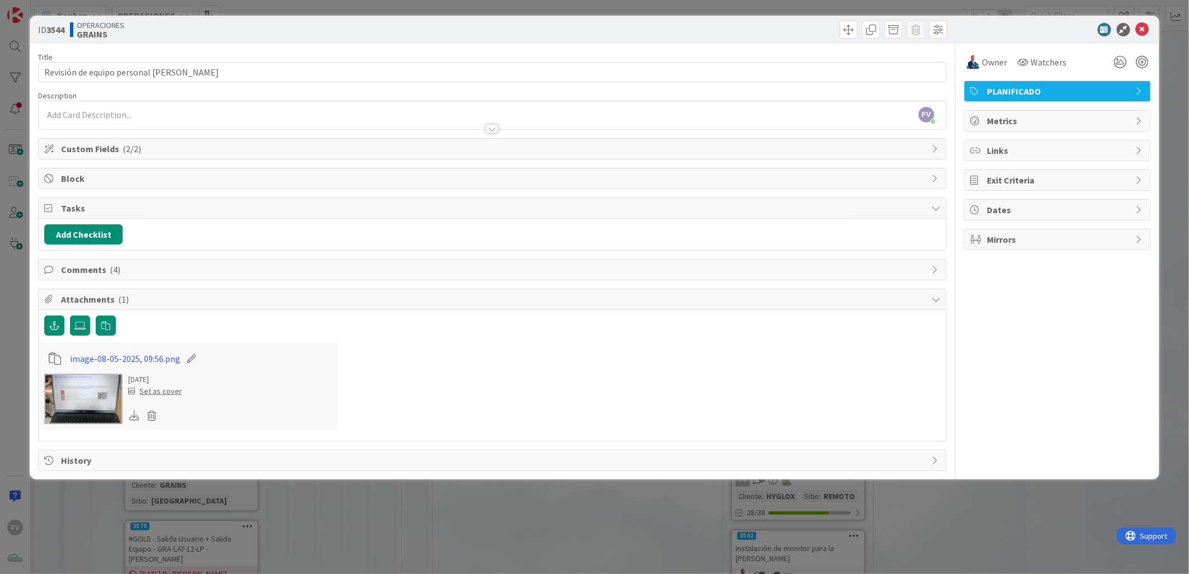
click at [8, 149] on div "ID 3544 OPERACIONES GRAINS Title 37 / 128 Revisión de equipo personal [PERSON_N…" at bounding box center [594, 287] width 1189 height 574
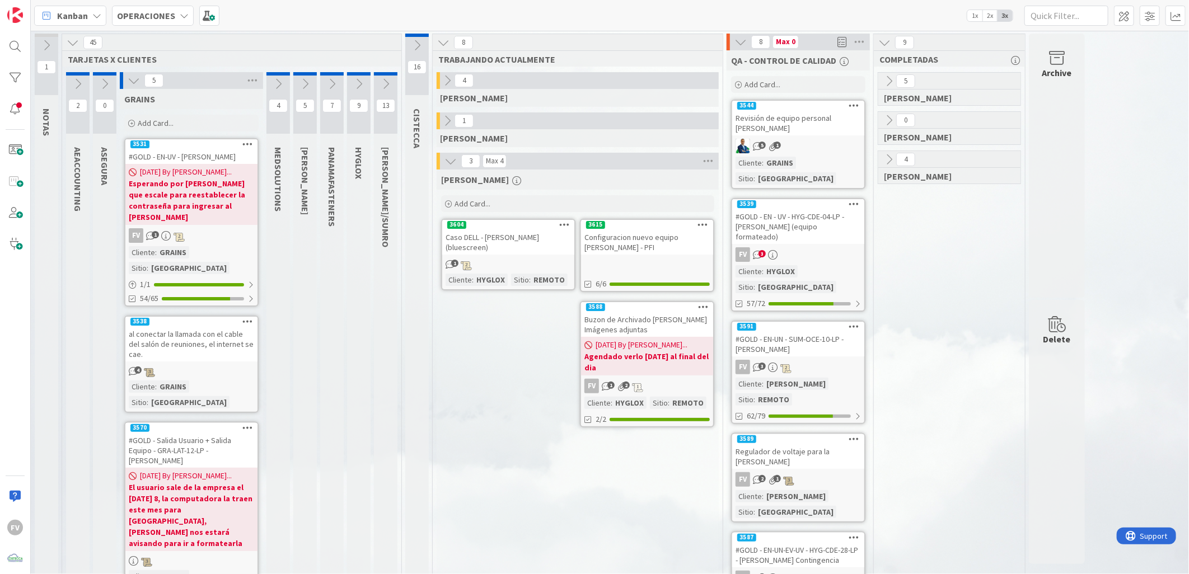
click at [268, 75] on div "4" at bounding box center [278, 103] width 24 height 62
drag, startPoint x: 270, startPoint y: 76, endPoint x: 276, endPoint y: 80, distance: 7.2
click at [271, 74] on div at bounding box center [278, 73] width 24 height 3
click at [282, 86] on icon at bounding box center [278, 84] width 12 height 12
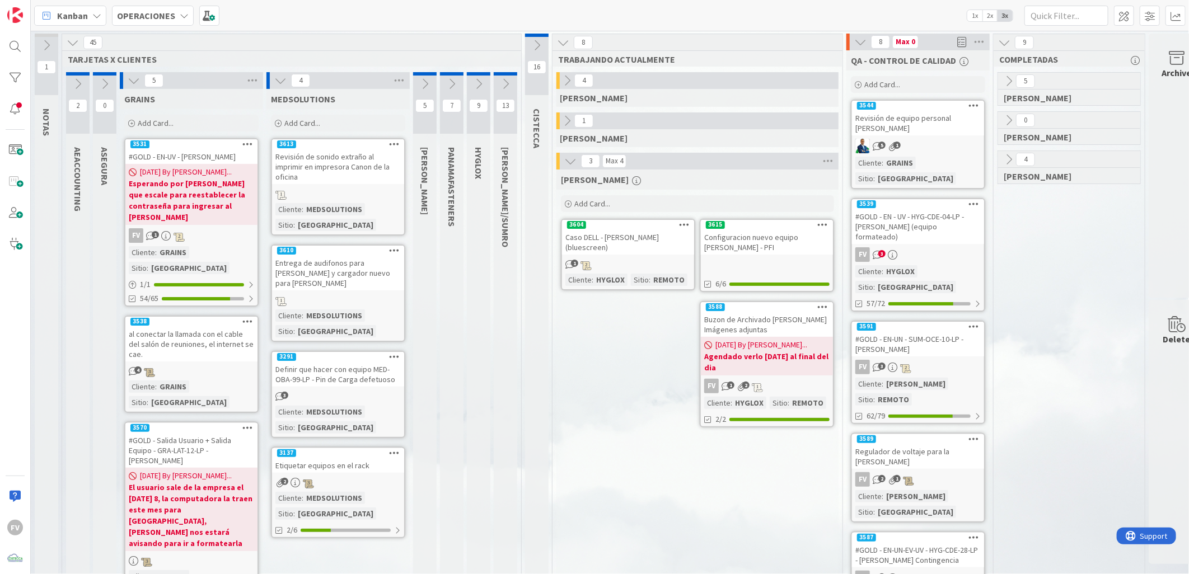
click at [285, 80] on icon at bounding box center [280, 80] width 12 height 12
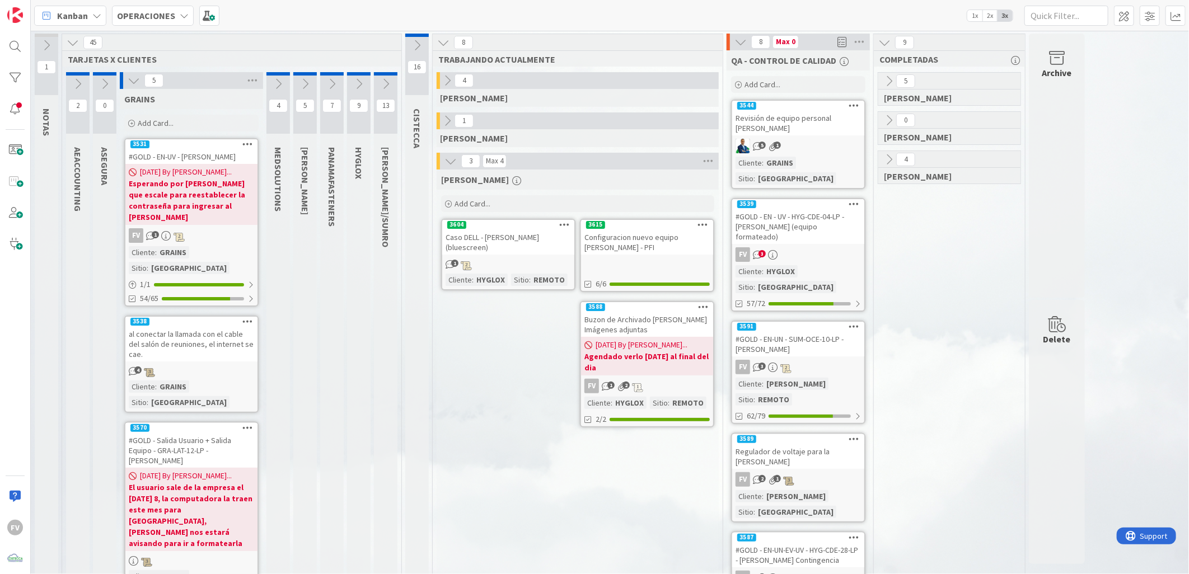
click at [303, 84] on icon at bounding box center [305, 84] width 12 height 12
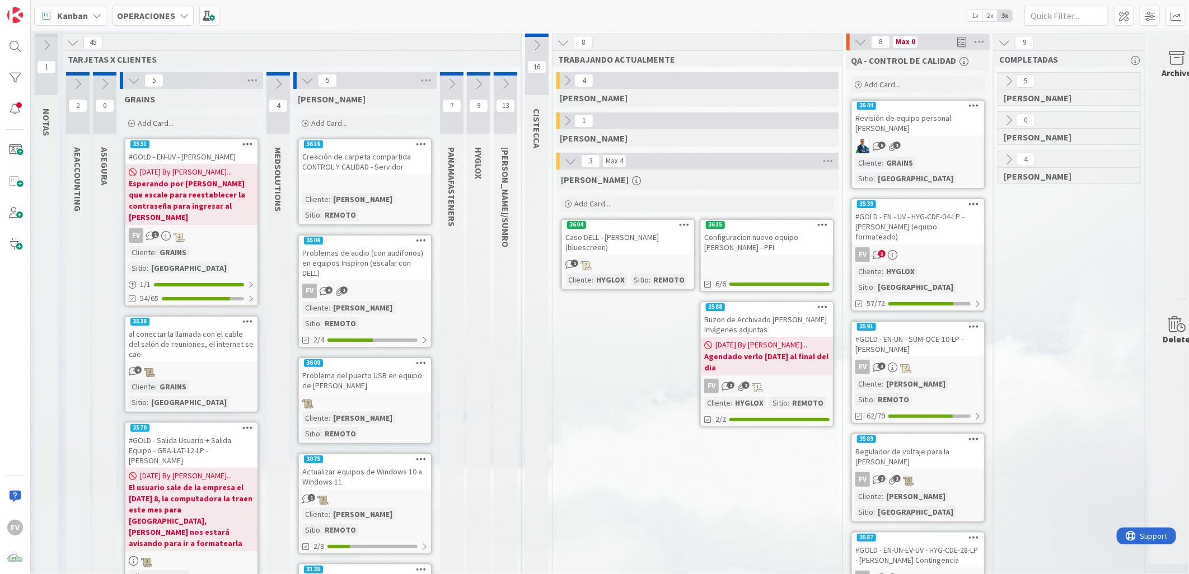
click at [312, 74] on icon at bounding box center [307, 80] width 12 height 12
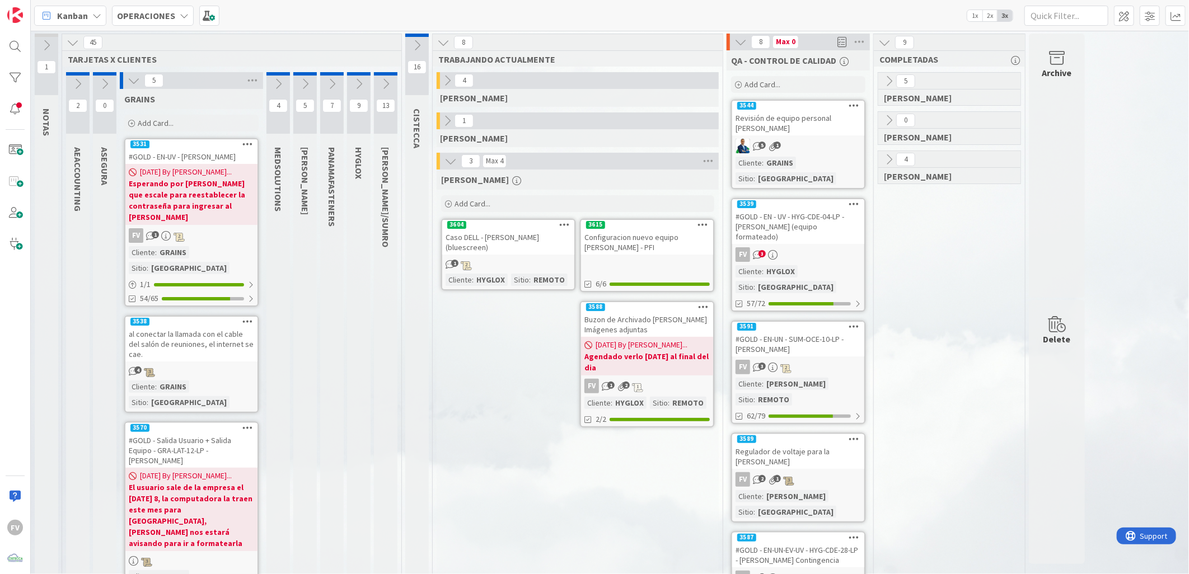
click at [340, 80] on button at bounding box center [332, 84] width 24 height 17
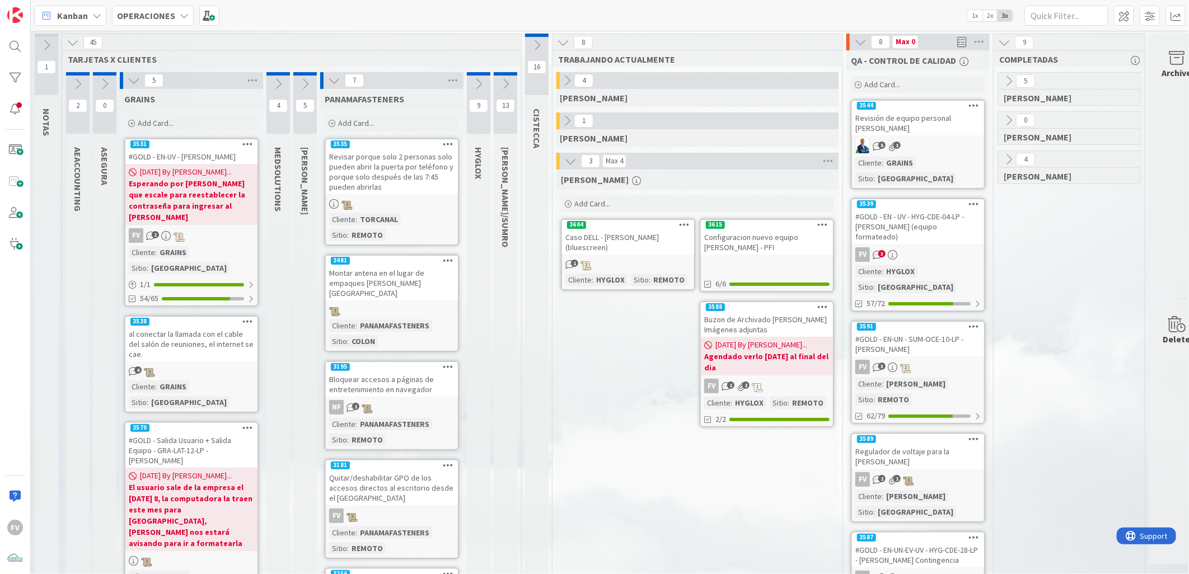
click at [333, 81] on icon at bounding box center [334, 80] width 12 height 12
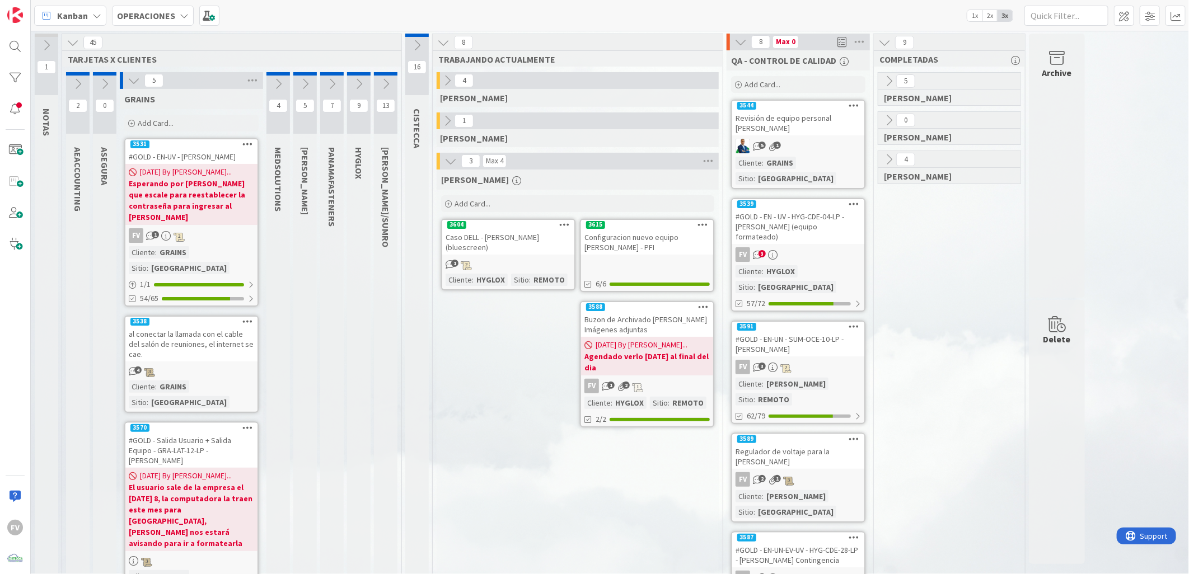
click at [658, 237] on div "Configuracion nuevo equipo [PERSON_NAME] - PFI" at bounding box center [647, 242] width 132 height 25
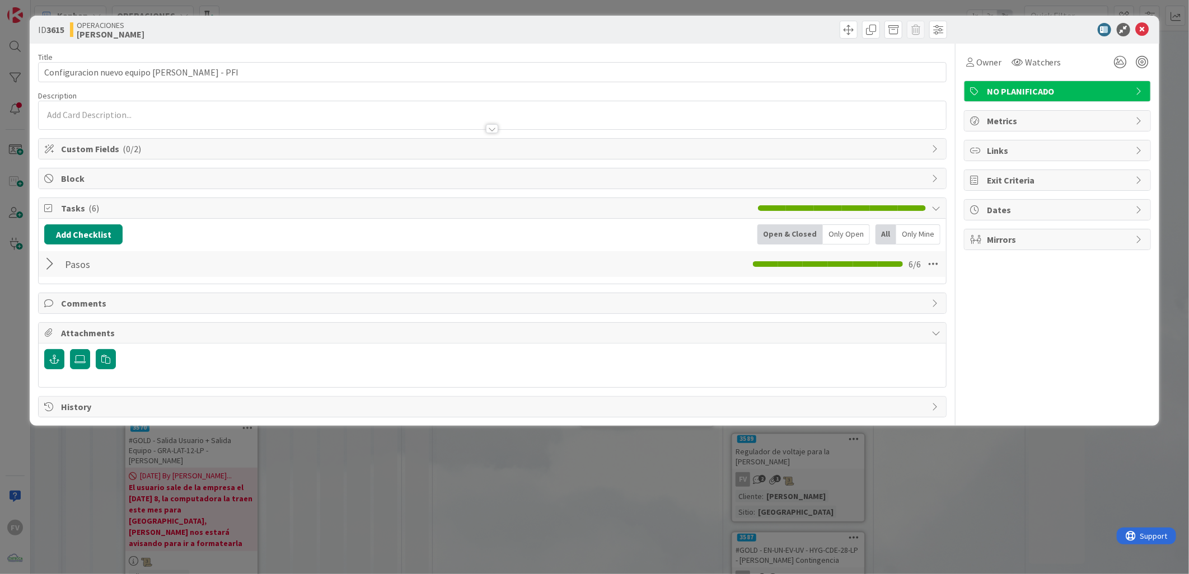
click at [983, 73] on div "Owner Watchers NO PLANIFICADO Metrics Links Exit Criteria Dates Mirrors" at bounding box center [1057, 231] width 187 height 374
click at [986, 62] on span "Owner" at bounding box center [988, 61] width 25 height 13
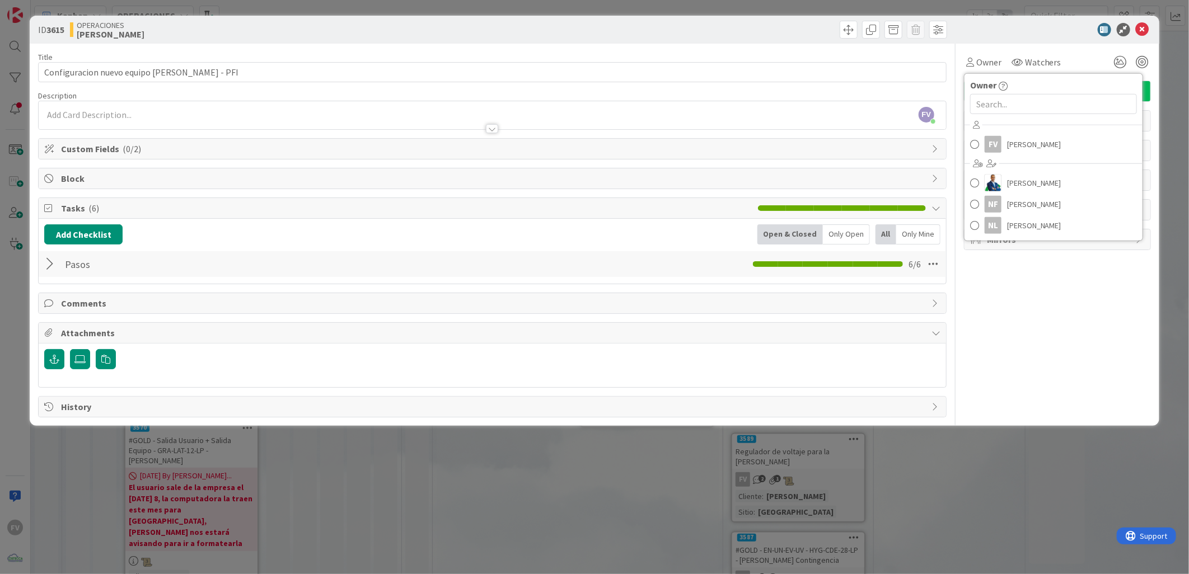
click at [57, 263] on div at bounding box center [51, 264] width 15 height 20
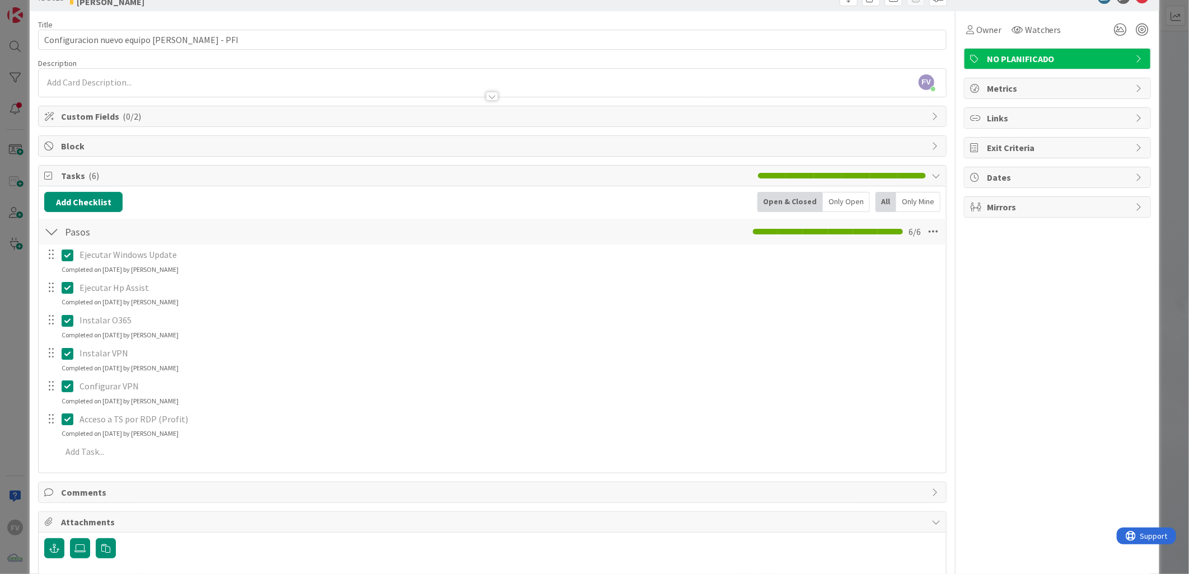
scroll to position [62, 0]
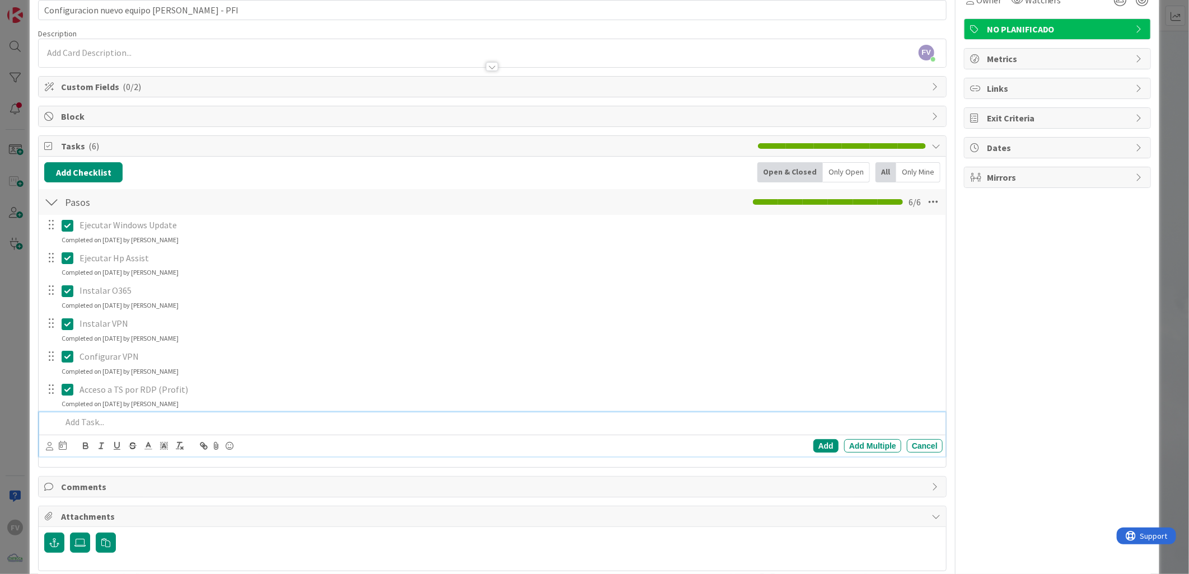
click at [125, 429] on div at bounding box center [499, 422] width 885 height 20
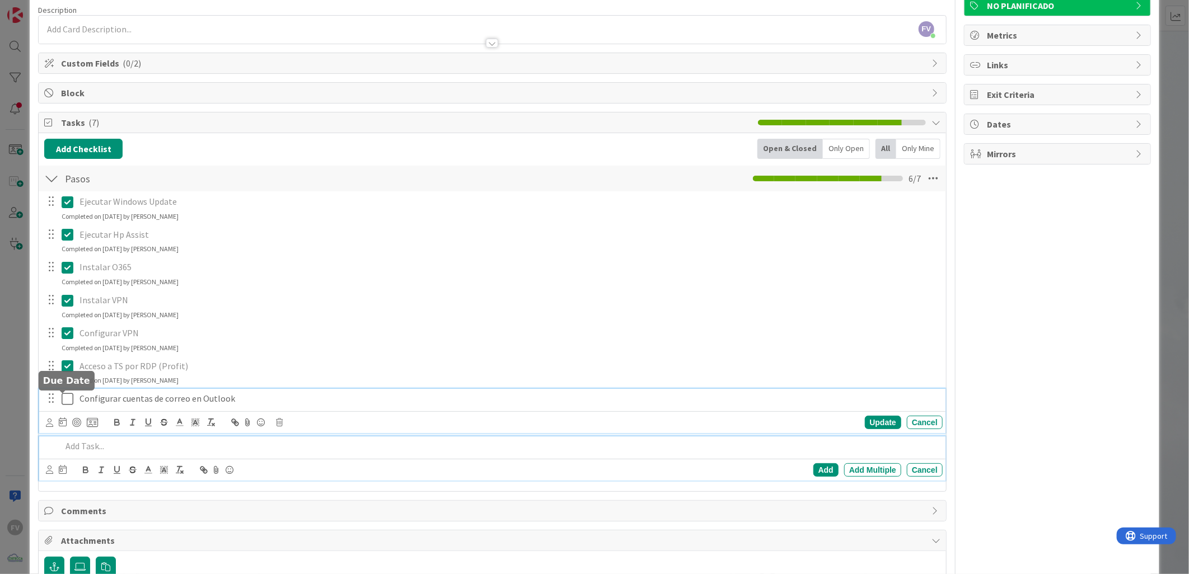
scroll to position [110, 0]
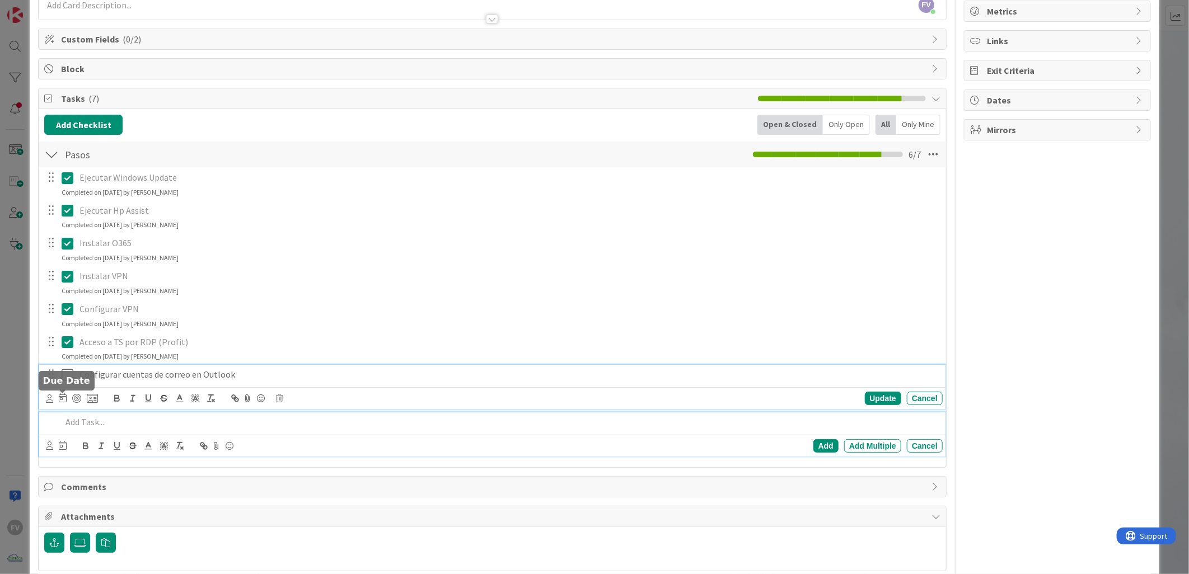
click at [63, 399] on div "Configurar cuentas de correo en Outlook Update Cancel" at bounding box center [492, 387] width 906 height 44
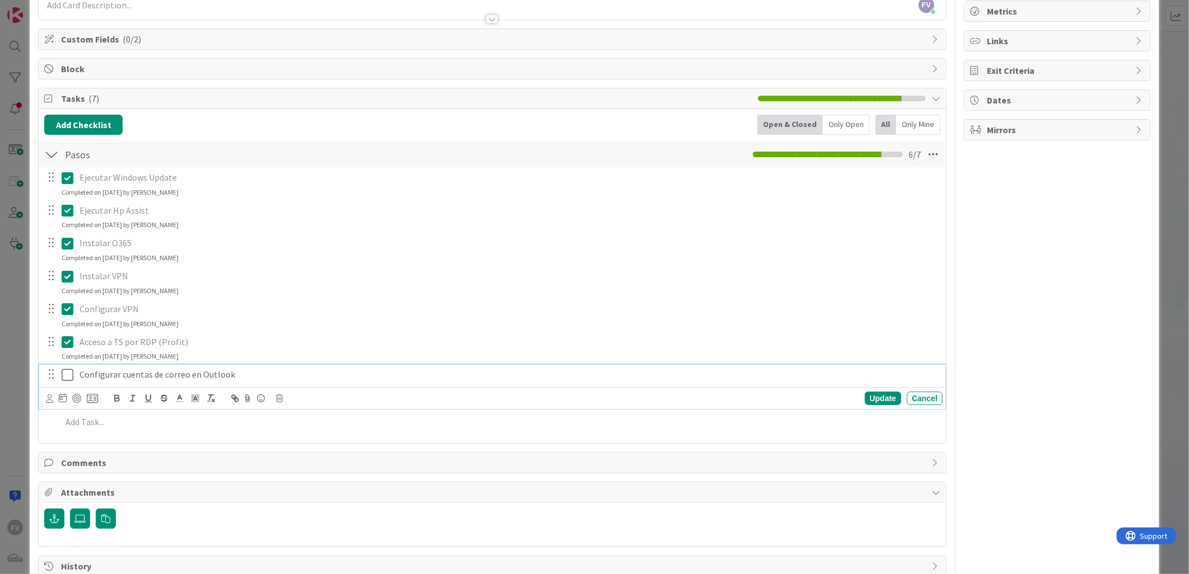
click at [256, 370] on p "Configurar cuentas de correo en Outlook" at bounding box center [508, 374] width 858 height 13
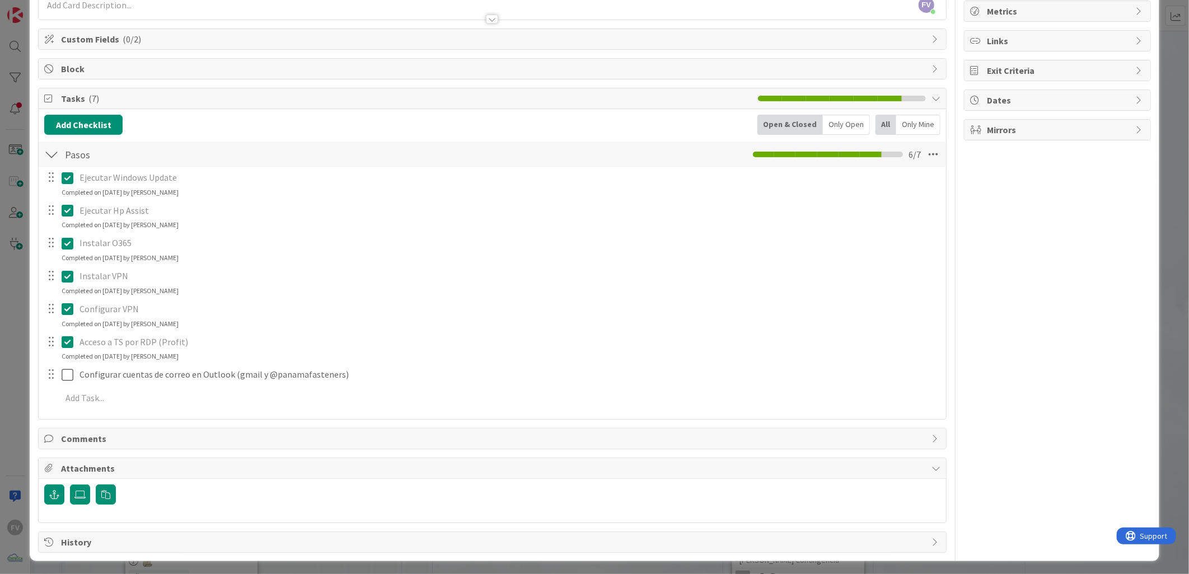
click at [49, 373] on div at bounding box center [51, 374] width 15 height 17
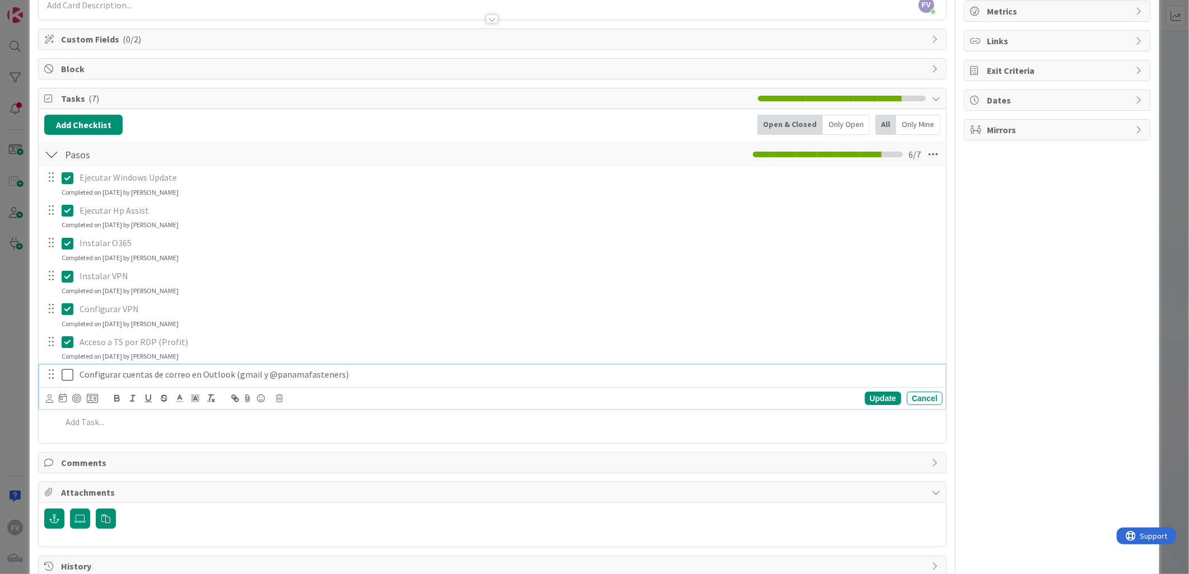
click at [68, 378] on icon at bounding box center [70, 374] width 17 height 13
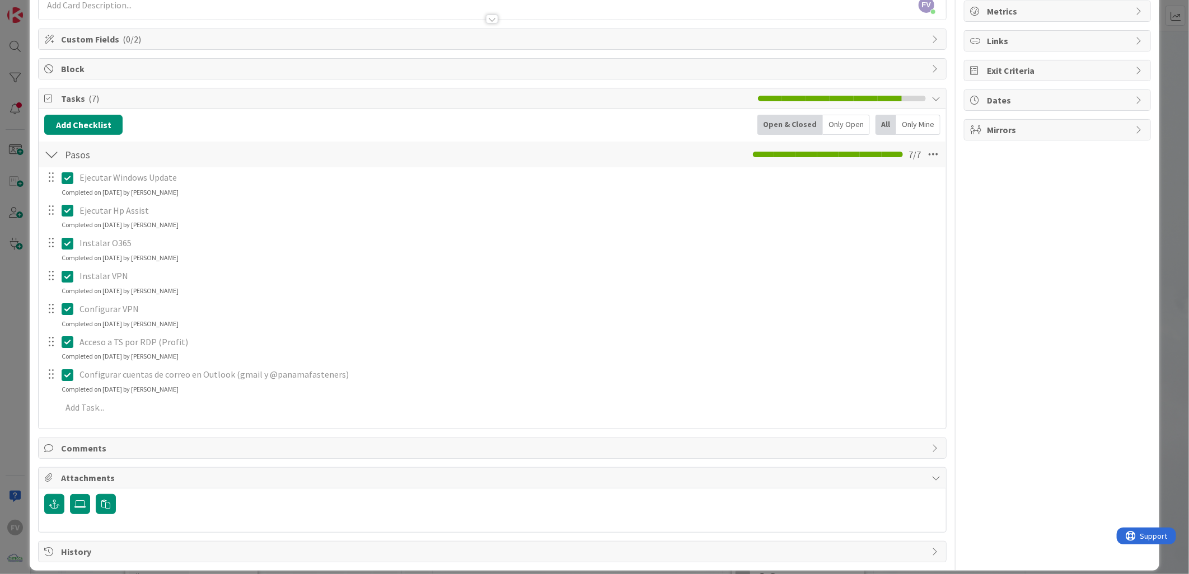
scroll to position [0, 0]
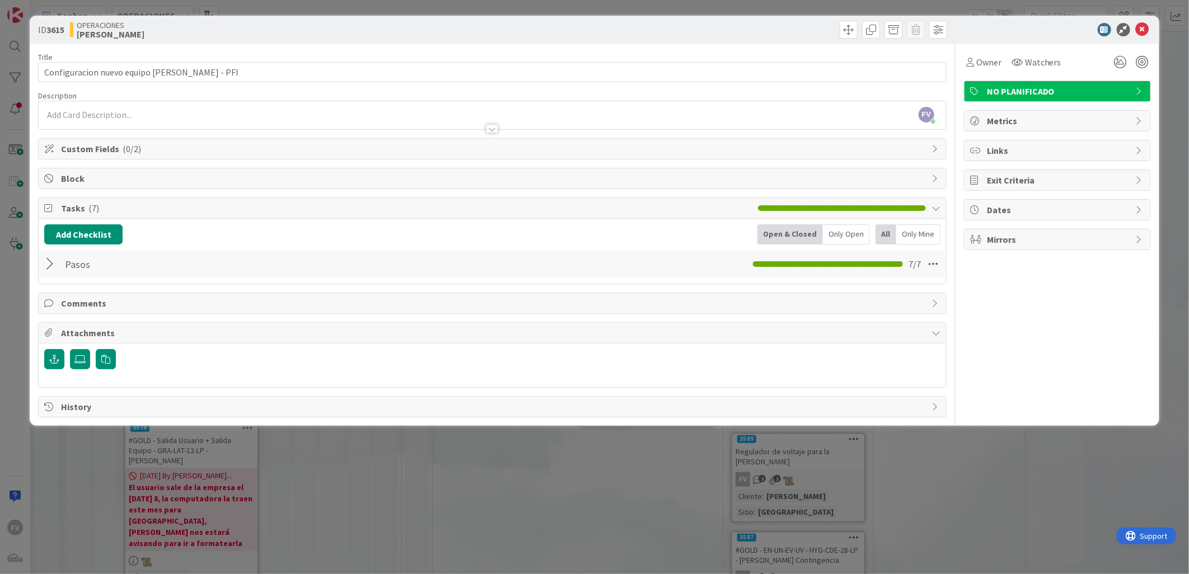
click at [178, 306] on span "Comments" at bounding box center [493, 303] width 865 height 13
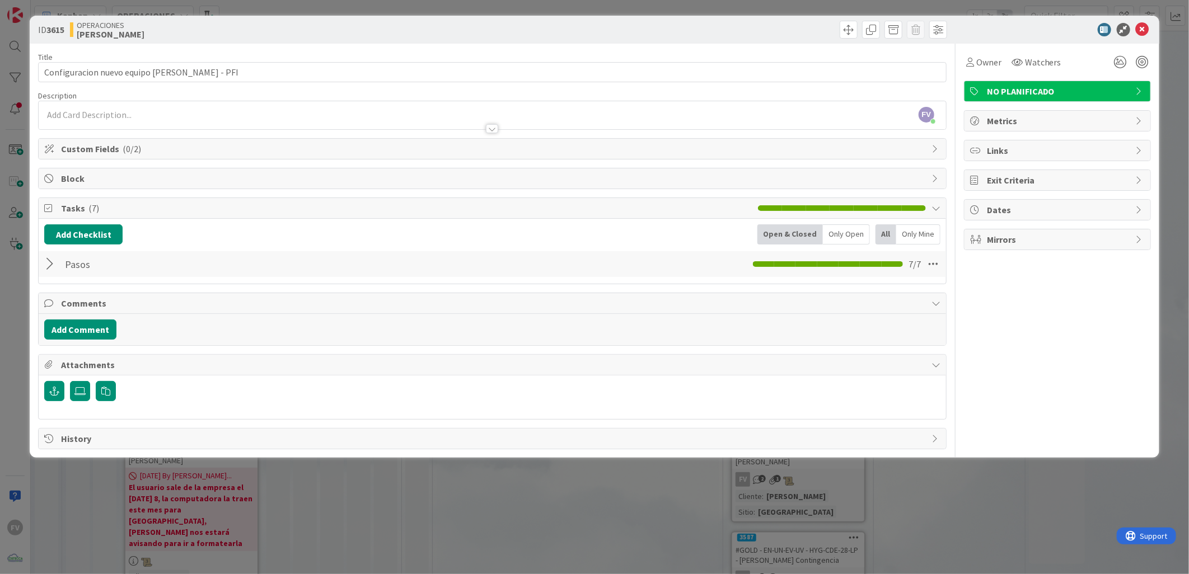
click at [173, 304] on span "Comments" at bounding box center [493, 303] width 865 height 13
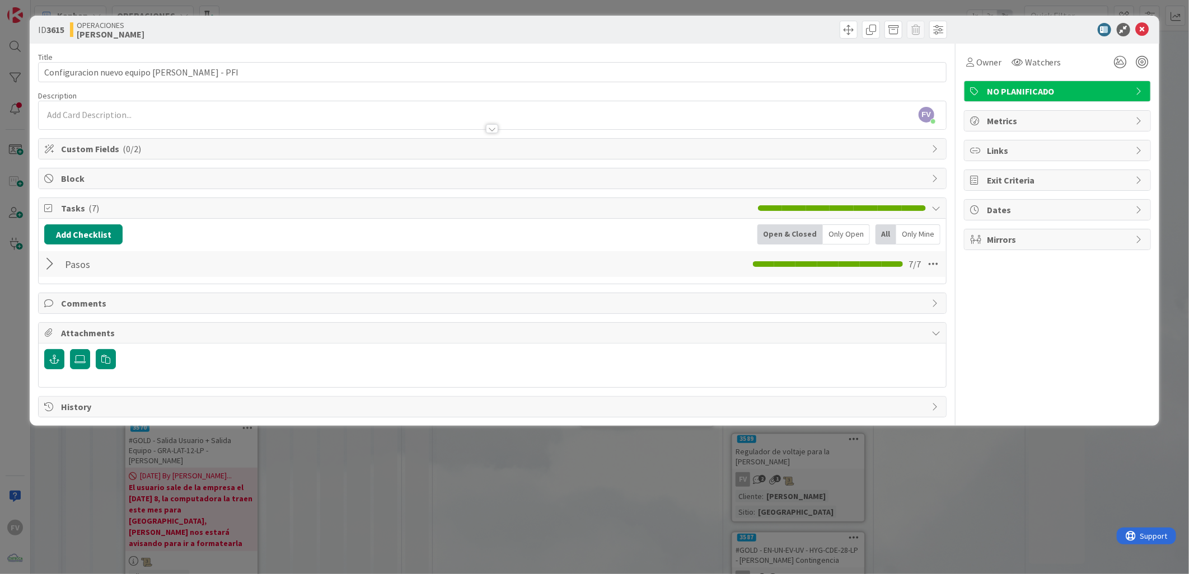
click at [120, 337] on span "Attachments" at bounding box center [493, 332] width 865 height 13
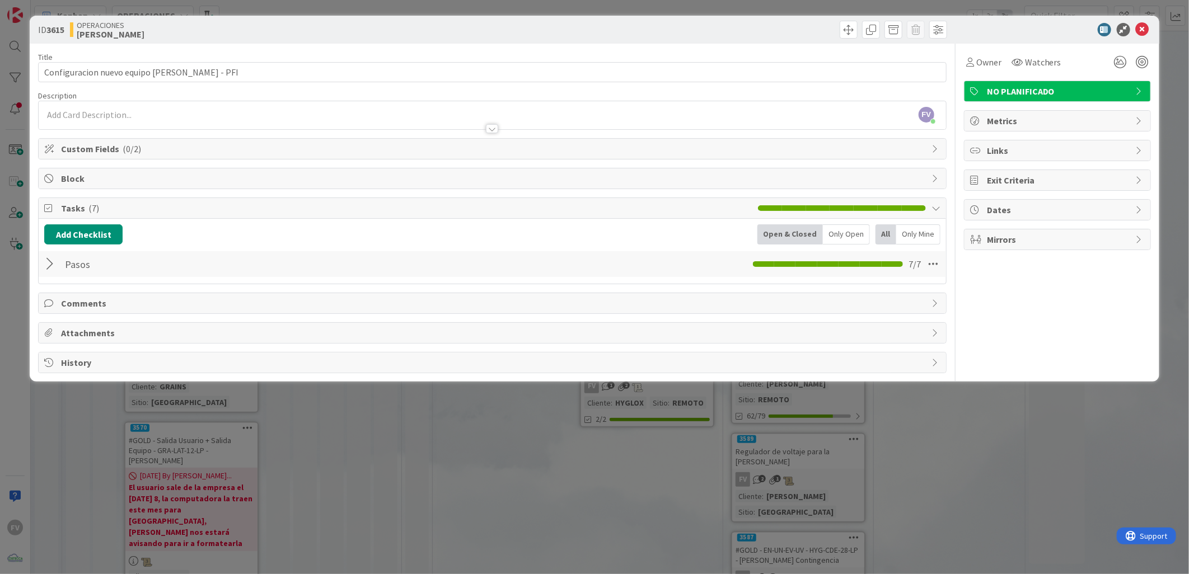
click at [54, 259] on div at bounding box center [51, 264] width 15 height 20
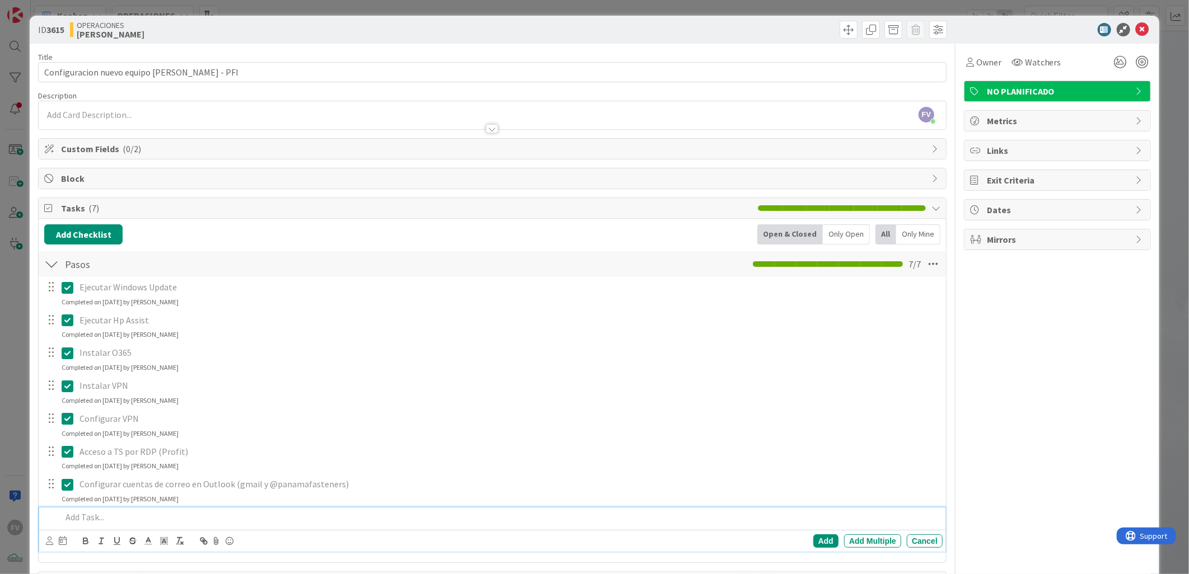
click at [157, 519] on p at bounding box center [500, 517] width 876 height 13
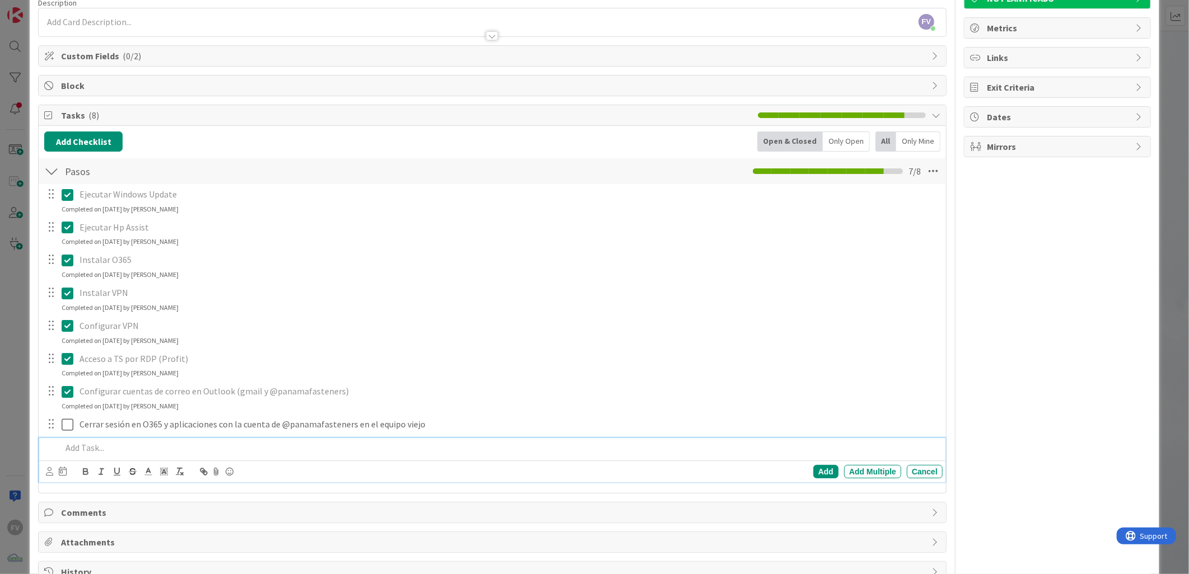
scroll to position [124, 0]
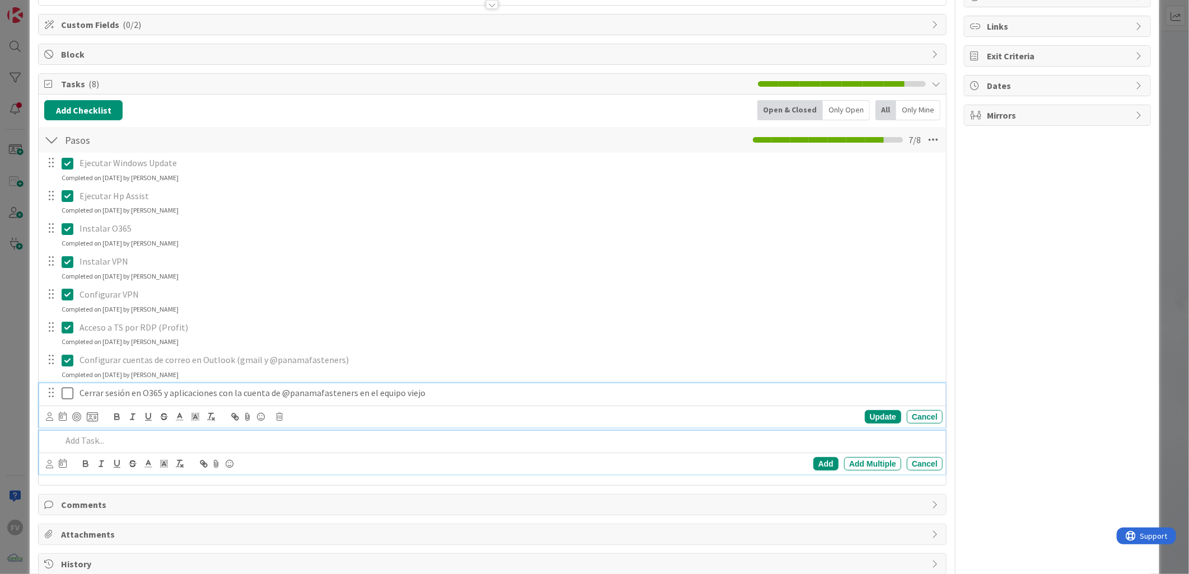
click at [69, 393] on icon at bounding box center [70, 393] width 17 height 13
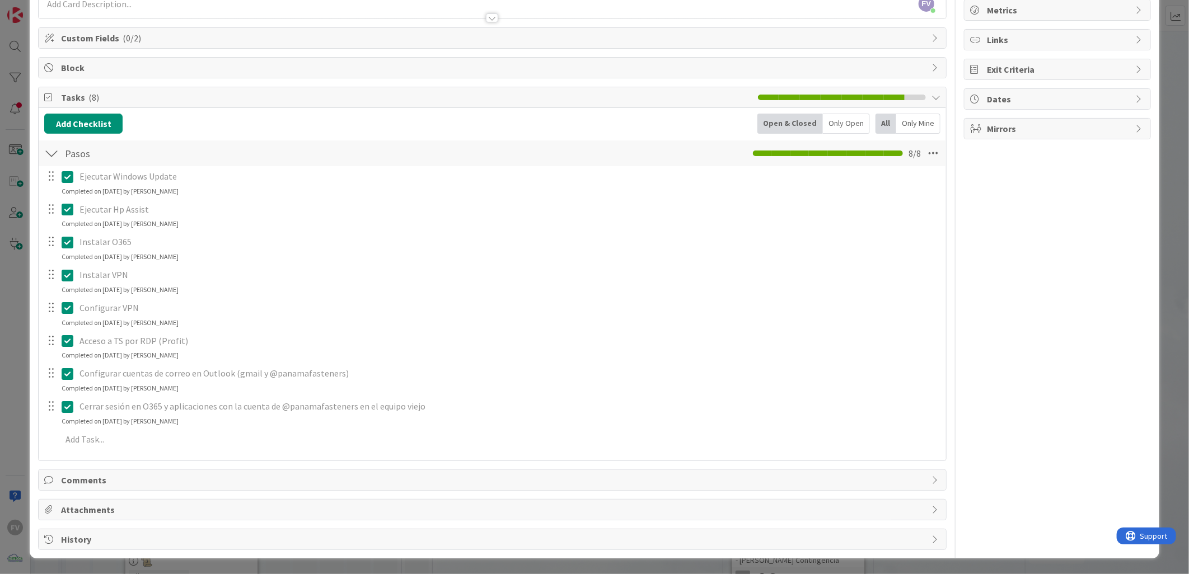
scroll to position [0, 0]
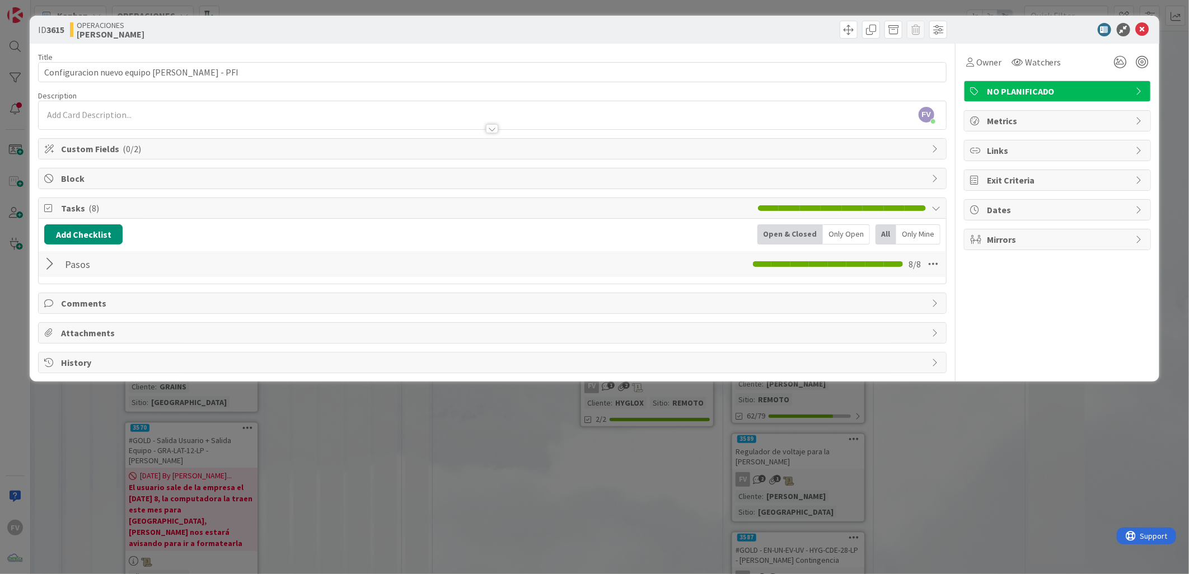
click at [164, 210] on span "Tasks ( 8 )" at bounding box center [406, 207] width 691 height 13
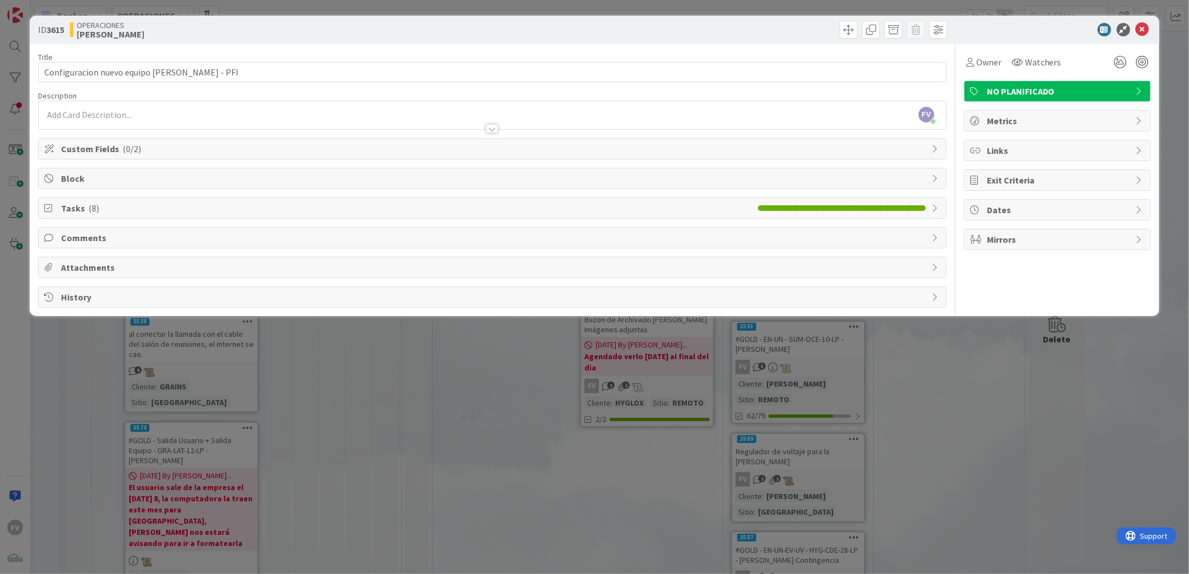
click at [283, 462] on div "ID 3615 OPERACIONES [PERSON_NAME] Title 47 / 128 Configuracion nuevo equipo [PE…" at bounding box center [594, 287] width 1189 height 574
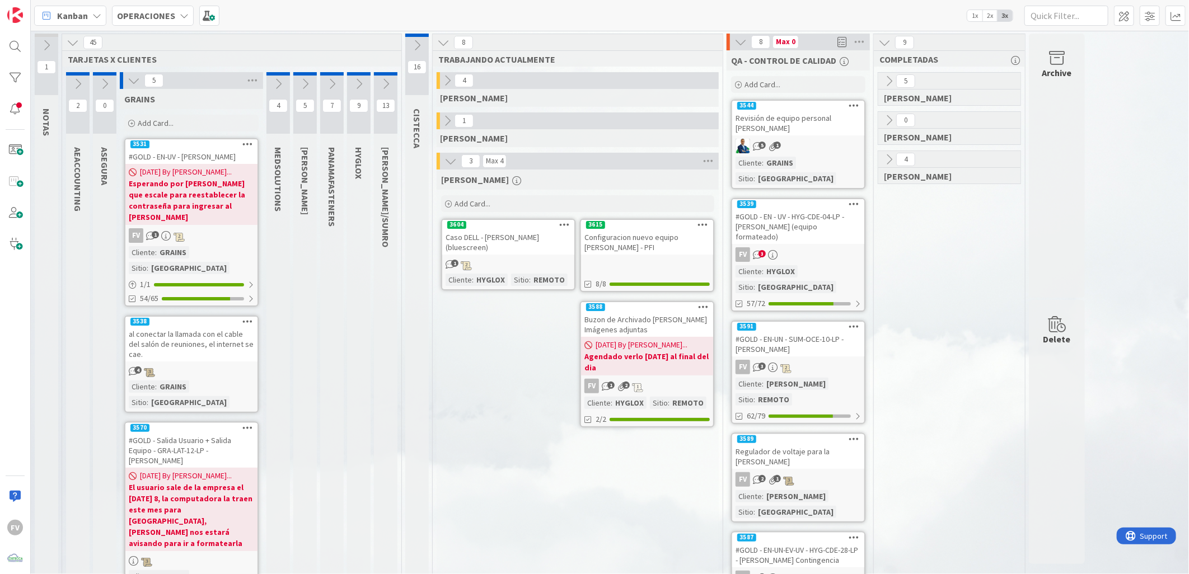
click at [500, 378] on div "[PERSON_NAME] Add Card... 3615 Configuracion nuevo equipo [PERSON_NAME] - PFI 8…" at bounding box center [578, 549] width 282 height 758
click at [644, 253] on div "Configuracion nuevo equipo [PERSON_NAME] - PFI" at bounding box center [647, 242] width 132 height 25
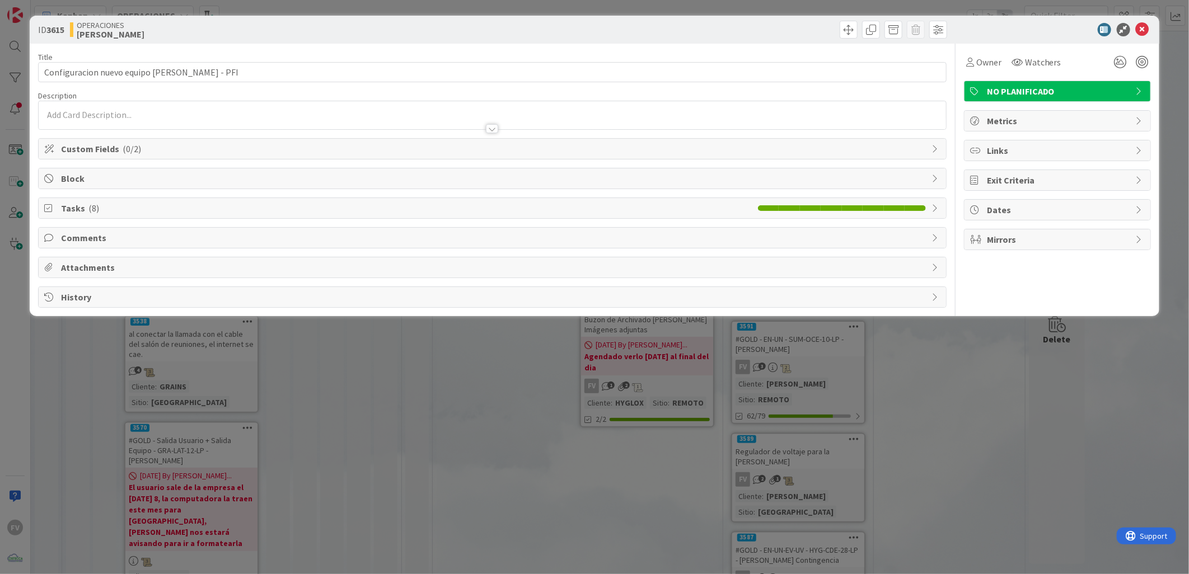
click at [170, 205] on span "Tasks ( 8 )" at bounding box center [406, 207] width 691 height 13
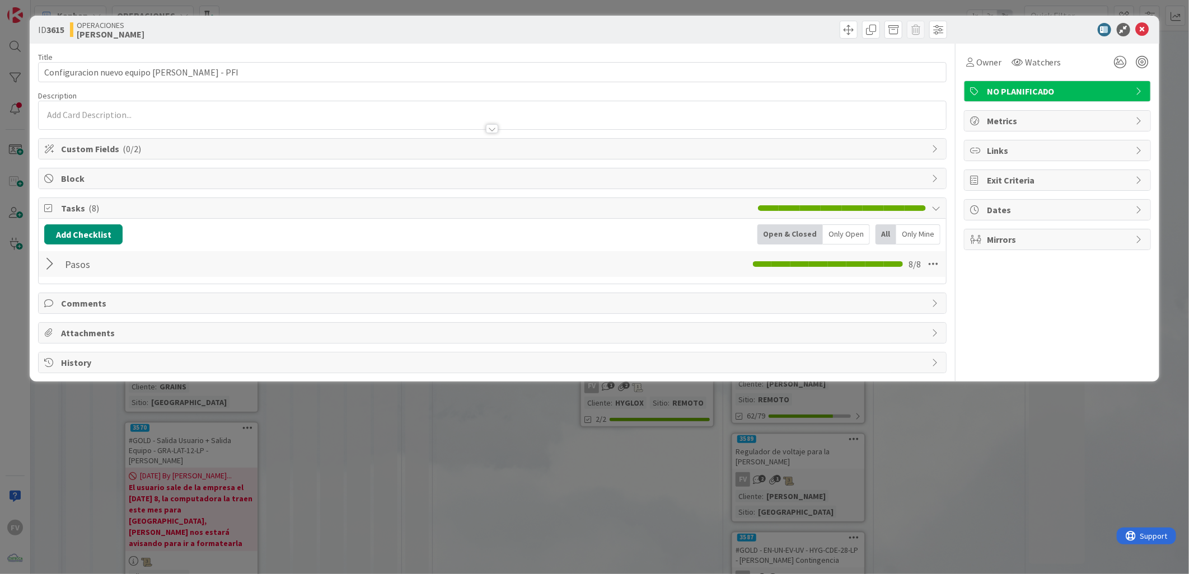
click at [262, 448] on div "ID 3615 OPERACIONES [PERSON_NAME] Title 47 / 128 Configuracion nuevo equipo [PE…" at bounding box center [594, 287] width 1189 height 574
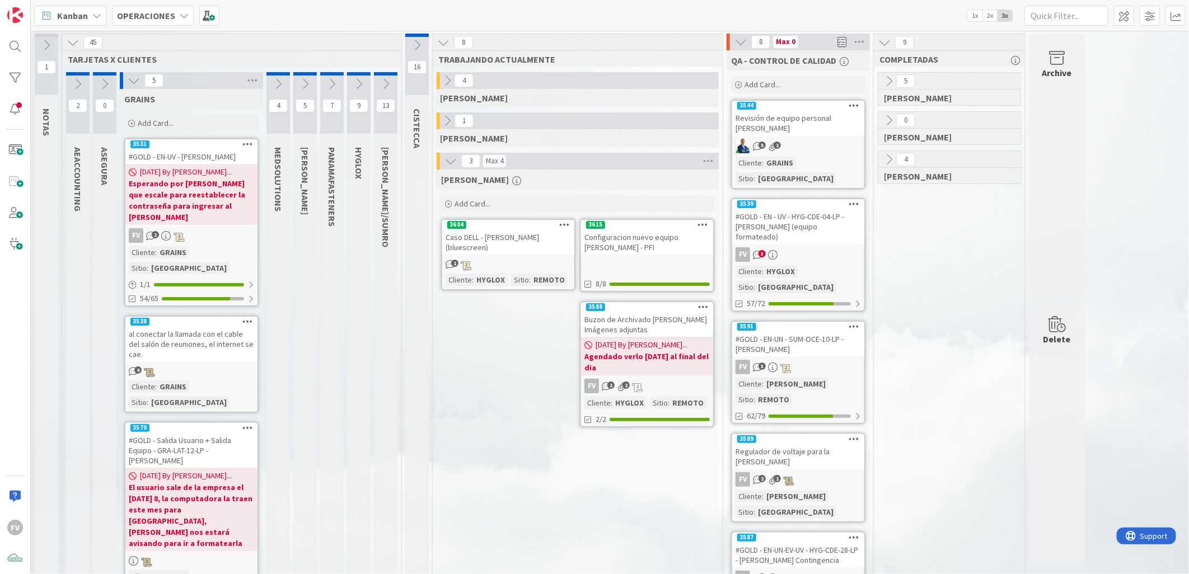
click at [634, 259] on div at bounding box center [647, 264] width 132 height 12
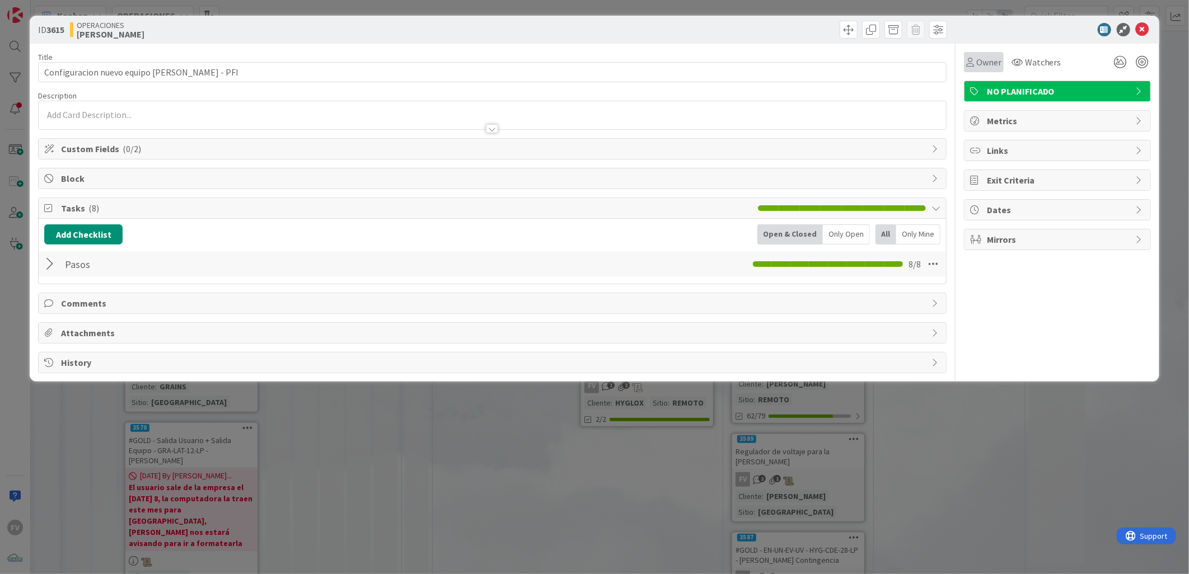
click at [988, 70] on div "Owner" at bounding box center [984, 62] width 40 height 20
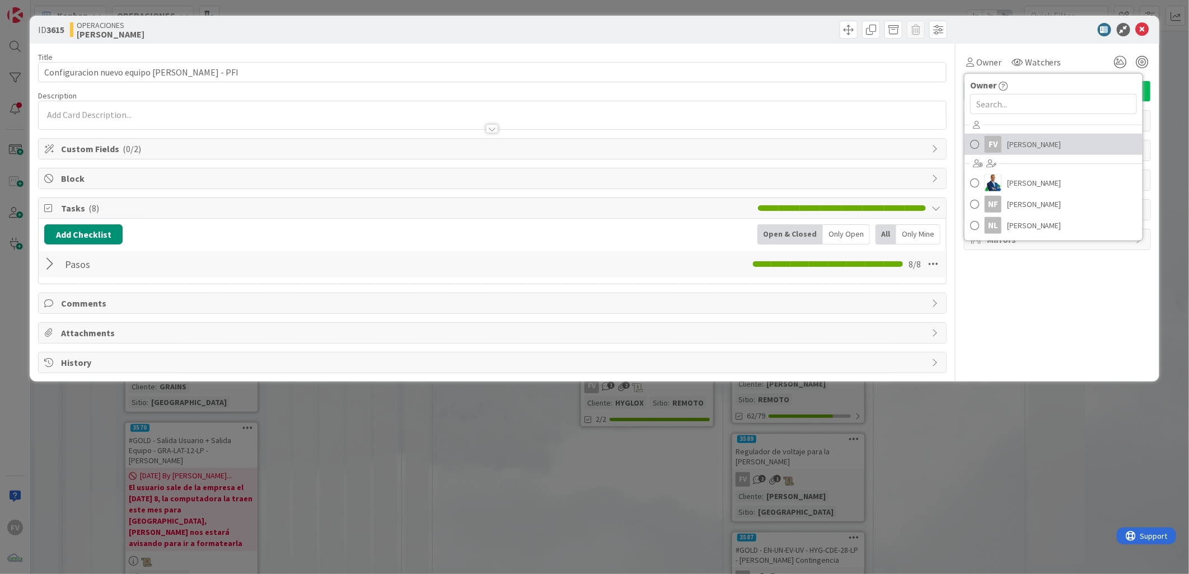
click at [1010, 151] on span "[PERSON_NAME]" at bounding box center [1034, 144] width 54 height 17
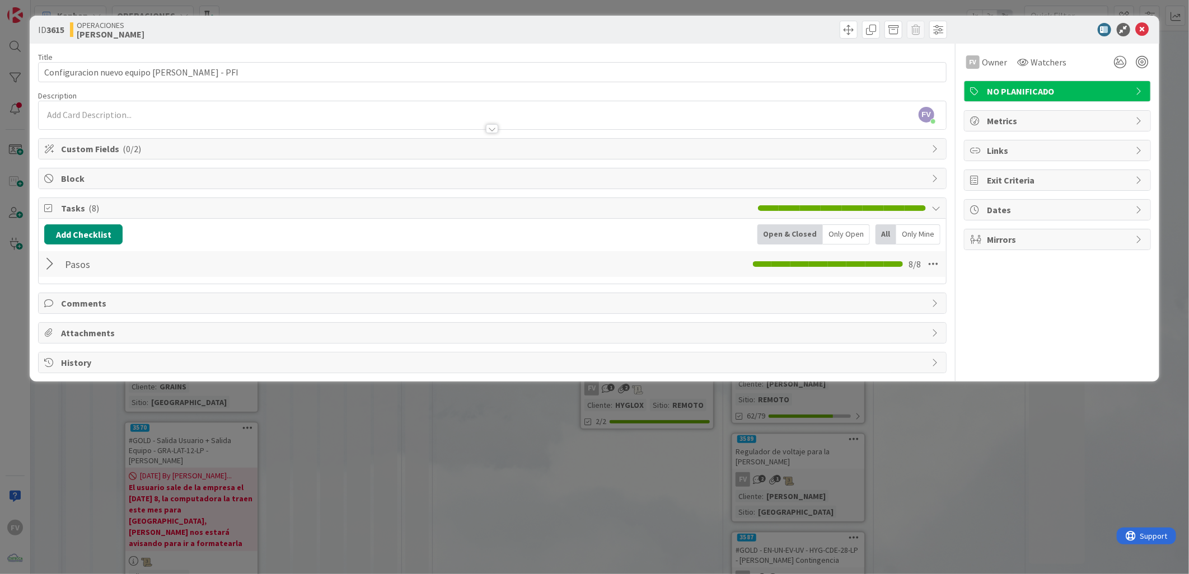
click at [836, 456] on div "ID 3615 OPERACIONES [PERSON_NAME] Title 47 / 128 Configuracion nuevo equipo [PE…" at bounding box center [594, 287] width 1189 height 574
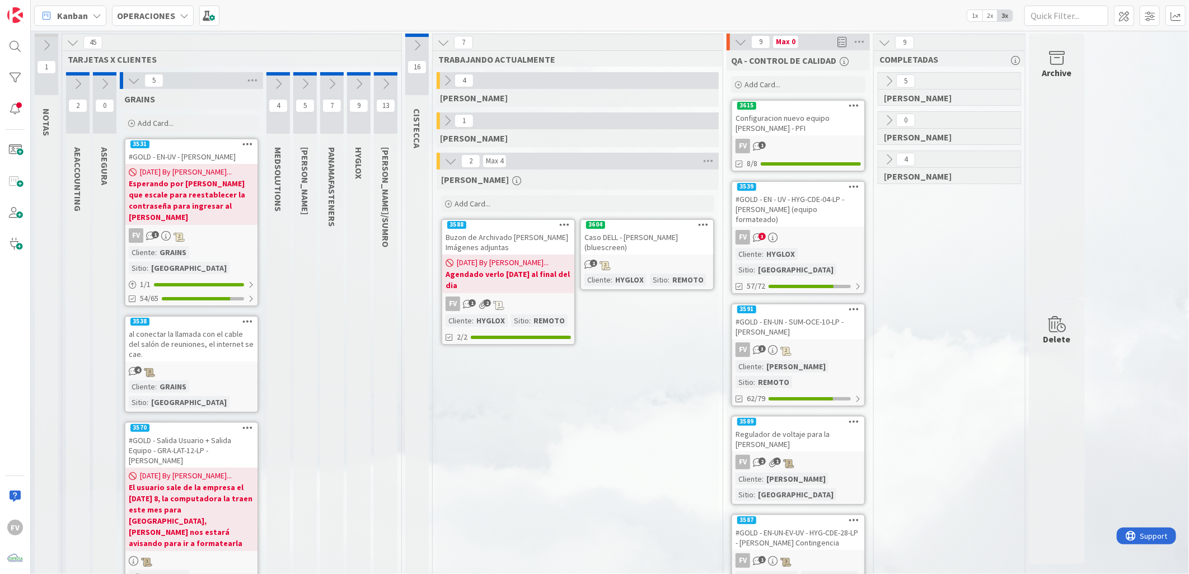
click at [741, 42] on icon at bounding box center [740, 42] width 12 height 12
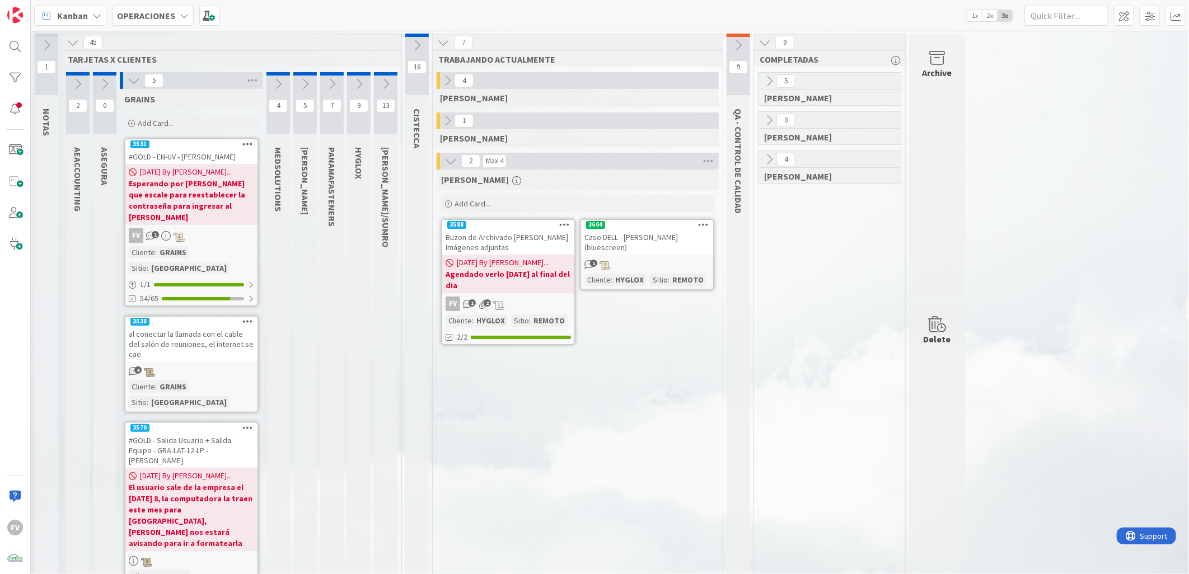
click at [542, 499] on div "[PERSON_NAME] Card... 3604 Caso DELL - [PERSON_NAME] (bluescreen) 1 Cliente : H…" at bounding box center [578, 521] width 282 height 703
click at [130, 79] on icon at bounding box center [134, 80] width 12 height 12
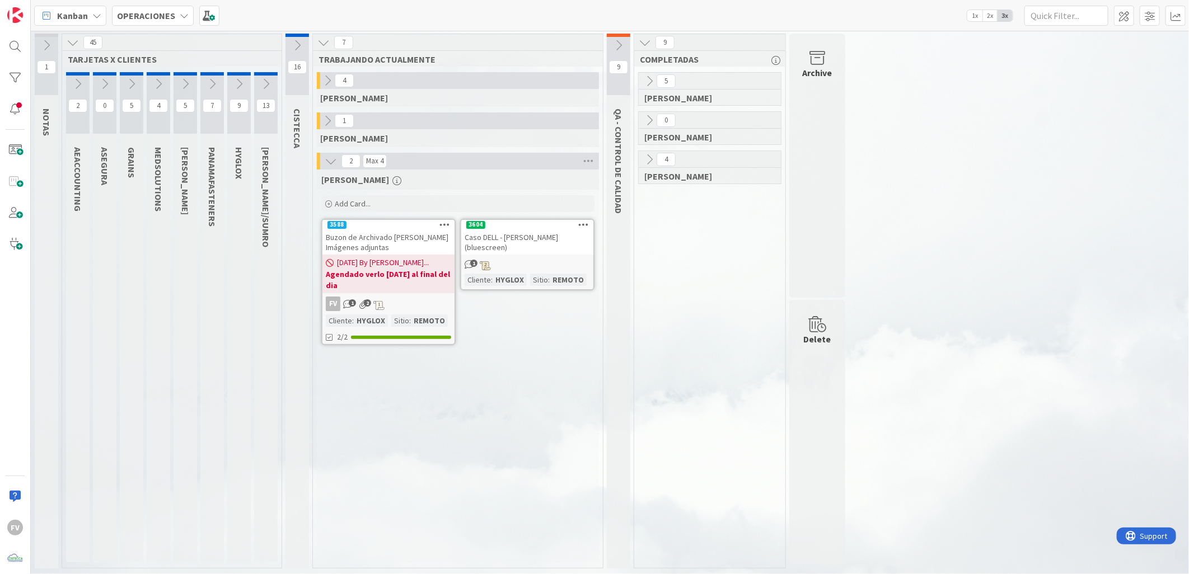
click at [238, 82] on icon at bounding box center [239, 84] width 12 height 12
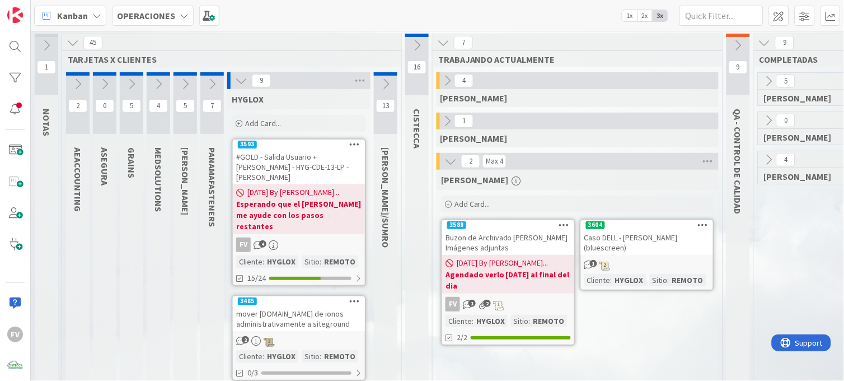
click at [241, 81] on icon at bounding box center [241, 80] width 12 height 12
